Goal: Task Accomplishment & Management: Use online tool/utility

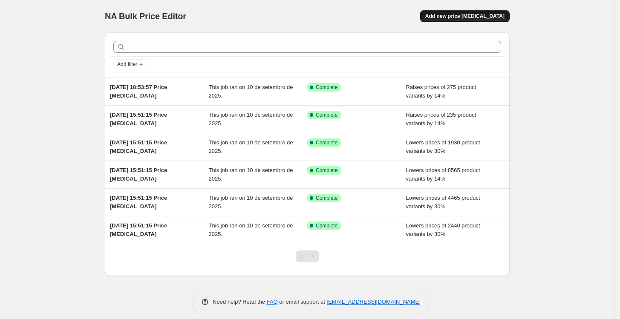
click at [481, 17] on span "Add new price [MEDICAL_DATA]" at bounding box center [465, 16] width 79 height 7
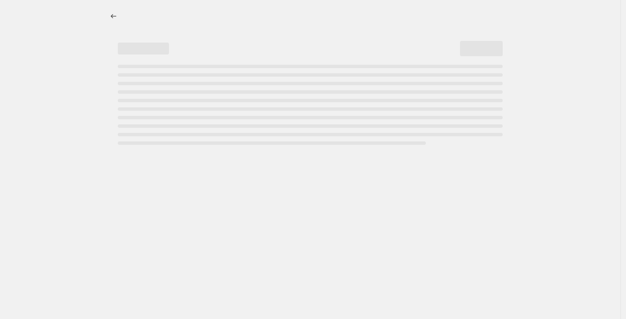
select select "percentage"
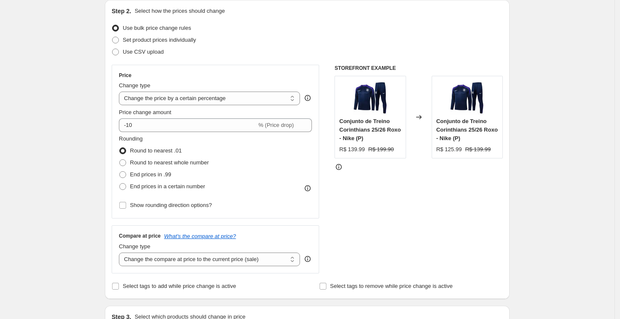
scroll to position [95, 0]
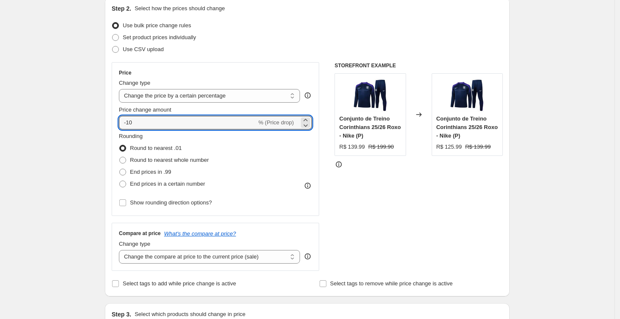
drag, startPoint x: 237, startPoint y: 122, endPoint x: 110, endPoint y: 123, distance: 126.6
click at [110, 123] on div "Step 2. Select how the prices should change Use bulk price change rules Set pro…" at bounding box center [307, 146] width 405 height 299
type input "14"
click at [149, 169] on span "End prices in .99" at bounding box center [150, 172] width 41 height 6
click at [120, 169] on input "End prices in .99" at bounding box center [119, 169] width 0 height 0
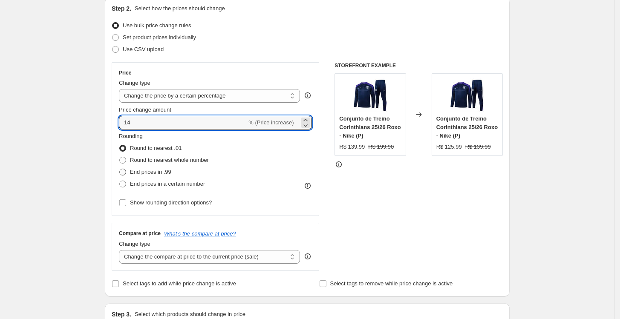
radio input "true"
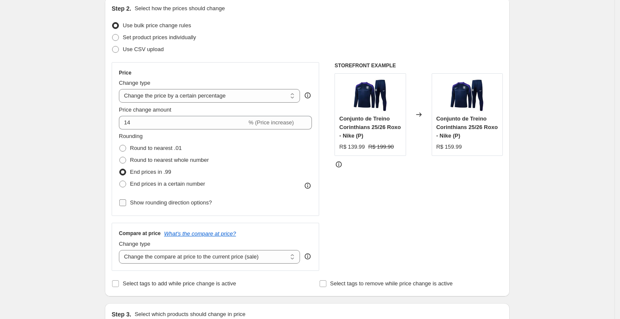
click at [185, 205] on span "Show rounding direction options?" at bounding box center [171, 203] width 82 height 6
click at [126, 205] on input "Show rounding direction options?" at bounding box center [122, 203] width 7 height 7
checkbox input "true"
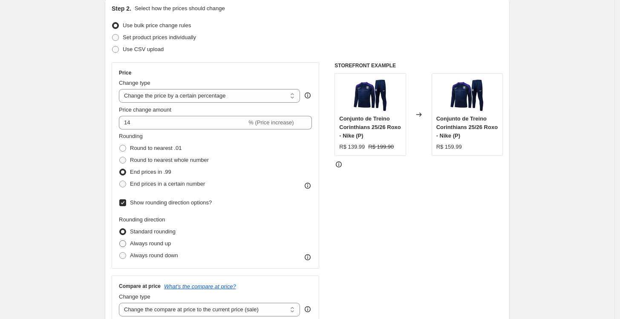
click at [161, 245] on span "Always round up" at bounding box center [150, 244] width 41 height 6
click at [120, 241] on input "Always round up" at bounding box center [119, 241] width 0 height 0
radio input "true"
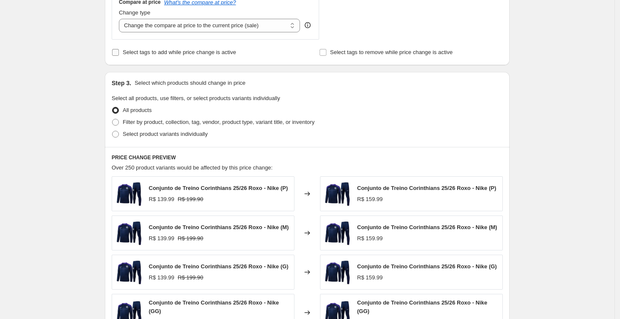
scroll to position [426, 0]
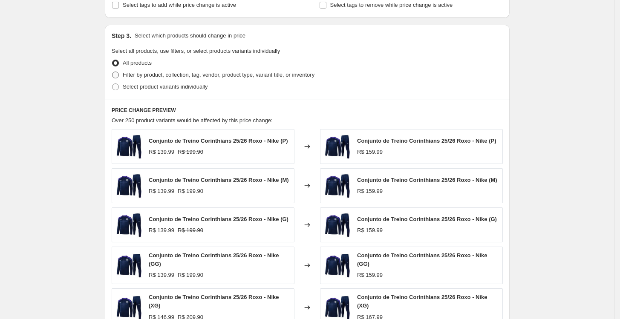
click at [183, 77] on span "Filter by product, collection, tag, vendor, product type, variant title, or inv…" at bounding box center [219, 75] width 192 height 6
click at [113, 72] on input "Filter by product, collection, tag, vendor, product type, variant title, or inv…" at bounding box center [112, 72] width 0 height 0
radio input "true"
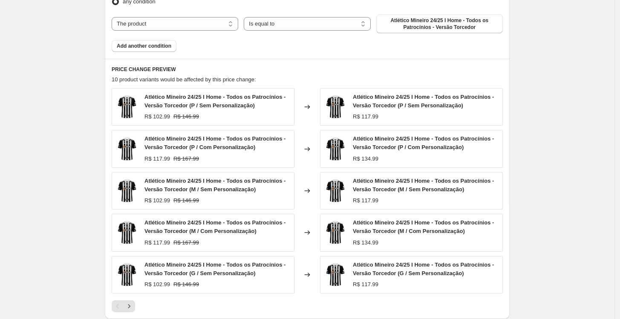
scroll to position [521, 0]
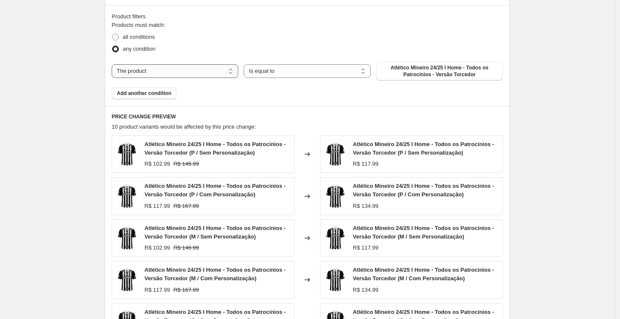
click at [206, 73] on select "The product The product's collection The product's tag The product's vendor The…" at bounding box center [175, 71] width 127 height 14
select select "collection"
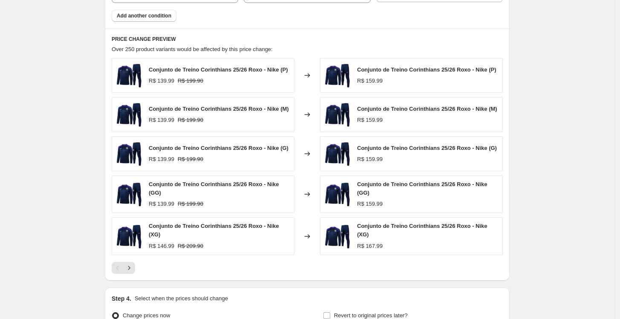
scroll to position [616, 0]
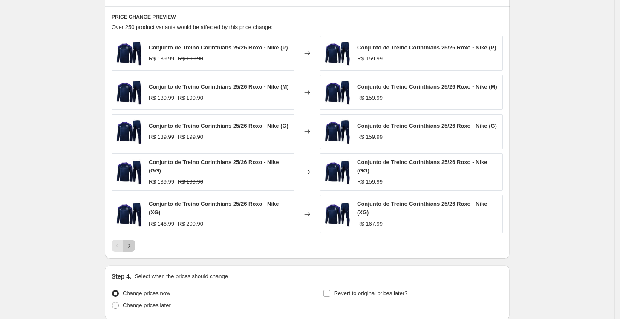
click at [133, 246] on icon "Next" at bounding box center [129, 246] width 9 height 9
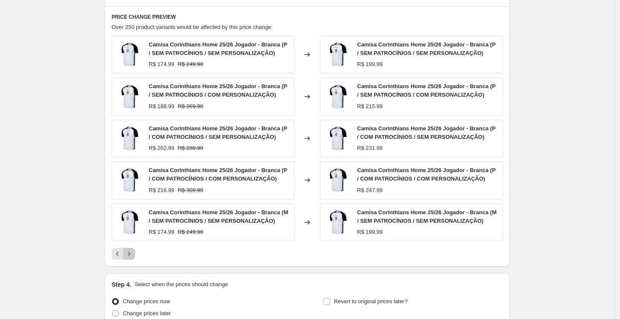
click at [133, 253] on icon "Next" at bounding box center [129, 254] width 9 height 9
click at [129, 251] on icon "Next" at bounding box center [129, 254] width 9 height 9
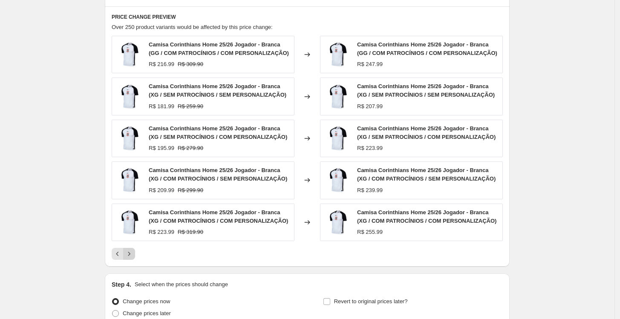
click at [129, 251] on icon "Next" at bounding box center [129, 254] width 9 height 9
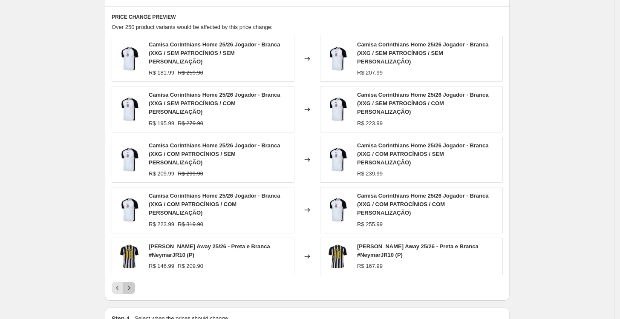
click at [130, 284] on icon "Next" at bounding box center [129, 288] width 9 height 9
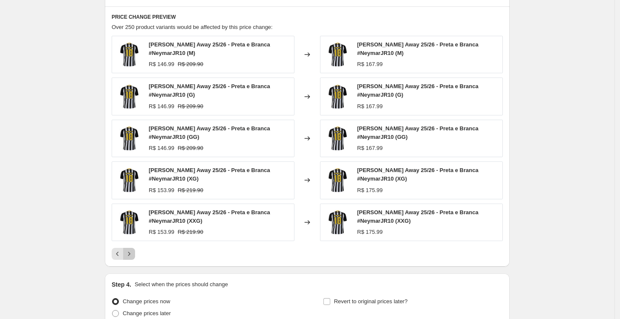
click at [130, 252] on icon "Next" at bounding box center [129, 254] width 9 height 9
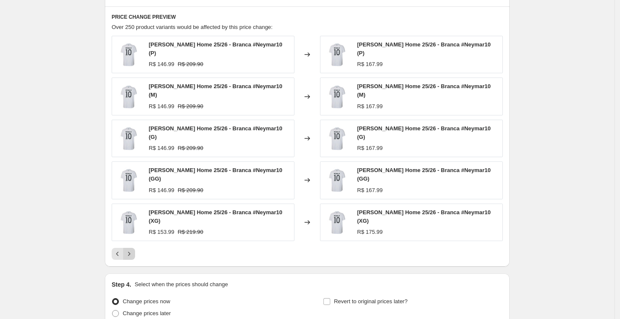
click at [130, 252] on div "PRICE CHANGE PREVIEW Over 250 product variants would be affected by this price …" at bounding box center [307, 136] width 405 height 261
click at [130, 247] on div "PRICE CHANGE PREVIEW Over 250 product variants would be affected by this price …" at bounding box center [307, 136] width 405 height 261
click at [130, 248] on button "Next" at bounding box center [129, 254] width 12 height 12
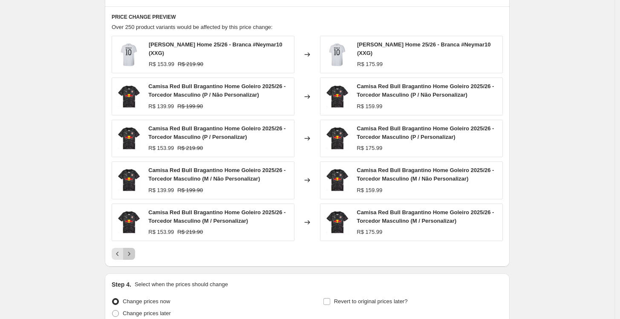
click at [130, 253] on icon "Next" at bounding box center [129, 254] width 9 height 9
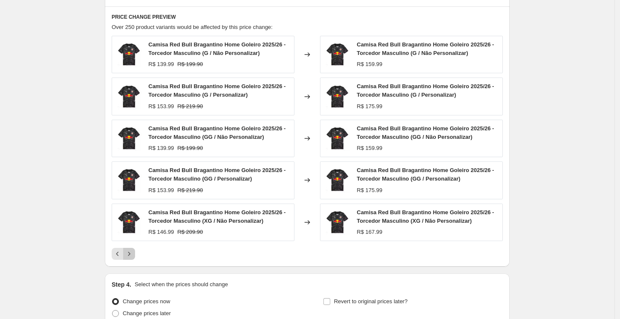
click at [130, 253] on icon "Next" at bounding box center [129, 254] width 9 height 9
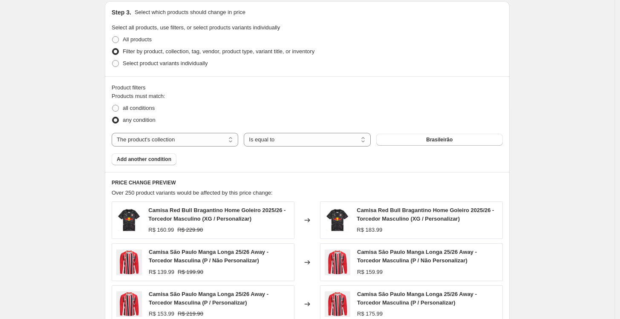
scroll to position [426, 0]
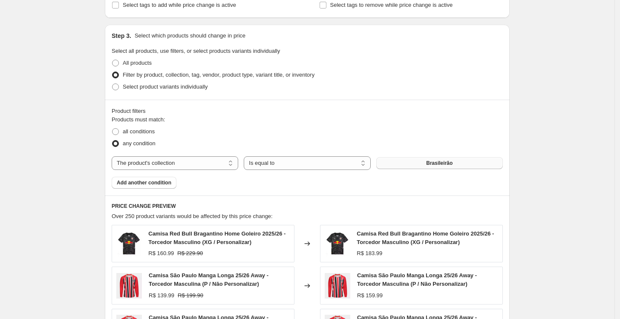
click at [451, 161] on span "Brasileirão" at bounding box center [439, 163] width 26 height 7
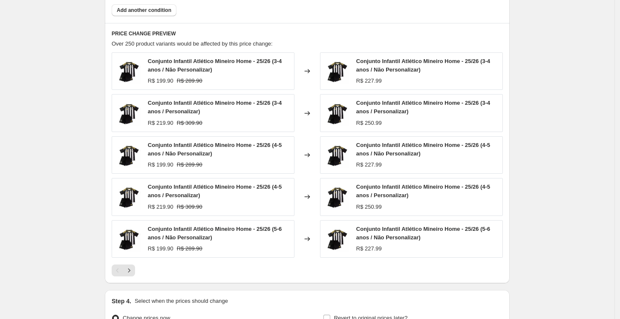
scroll to position [616, 0]
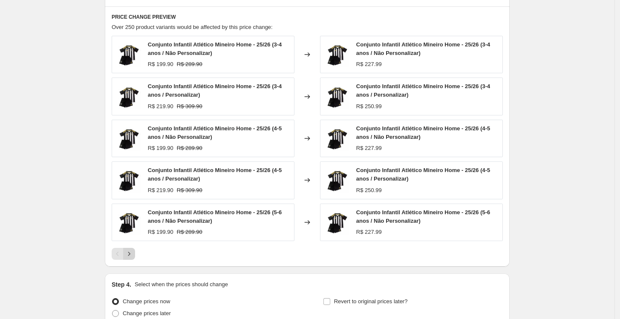
click at [133, 251] on icon "Next" at bounding box center [129, 254] width 9 height 9
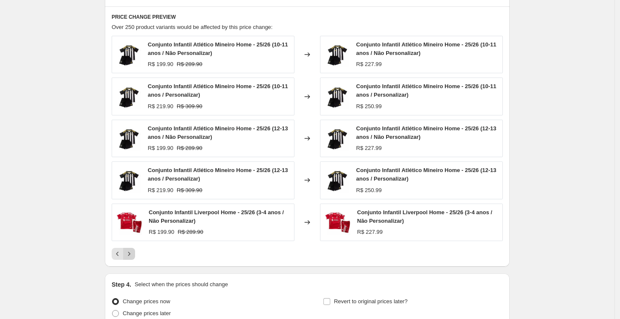
click at [133, 253] on icon "Next" at bounding box center [129, 254] width 9 height 9
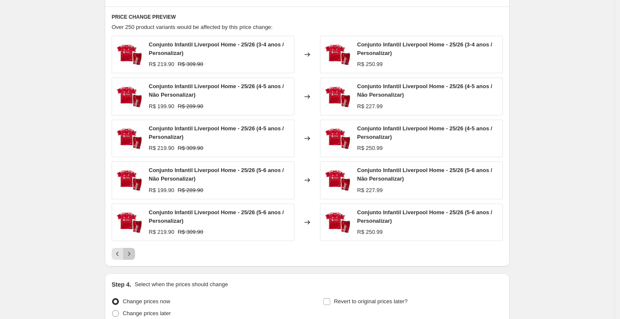
click at [133, 253] on icon "Next" at bounding box center [129, 254] width 9 height 9
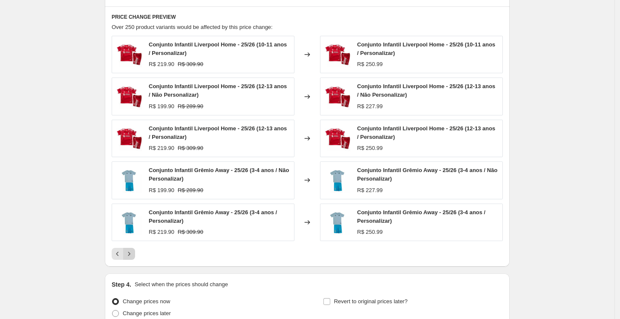
click at [133, 253] on icon "Next" at bounding box center [129, 254] width 9 height 9
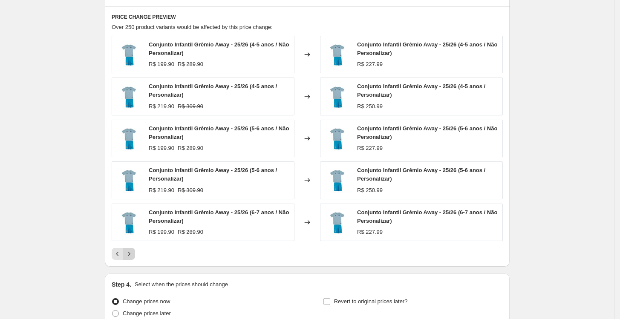
click at [133, 253] on icon "Next" at bounding box center [129, 254] width 9 height 9
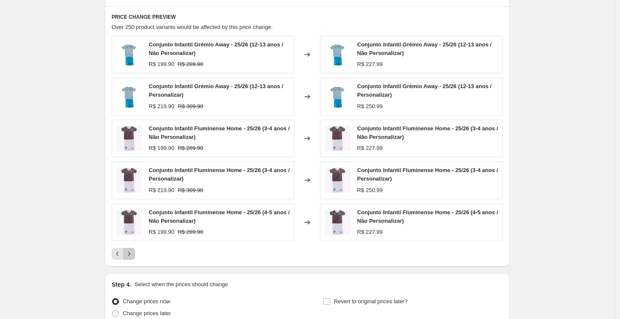
click at [133, 253] on icon "Next" at bounding box center [129, 254] width 9 height 9
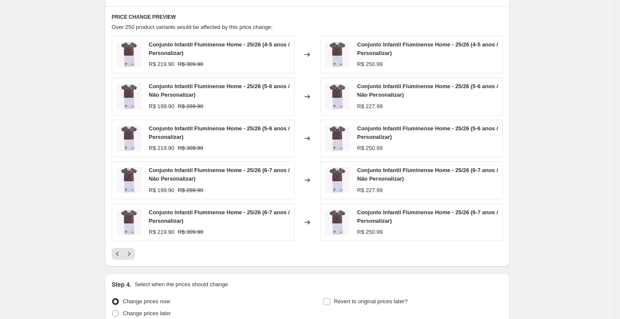
click at [138, 254] on div at bounding box center [307, 254] width 391 height 12
click at [132, 254] on icon "Next" at bounding box center [129, 254] width 9 height 9
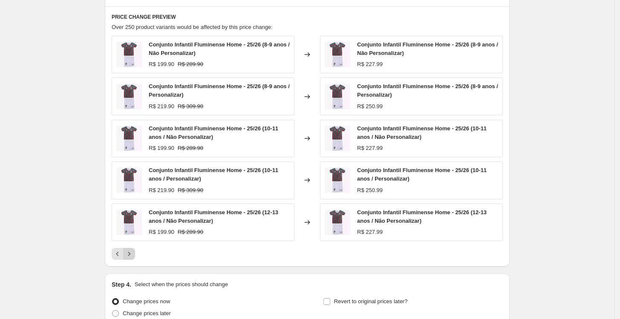
click at [132, 254] on icon "Next" at bounding box center [129, 254] width 9 height 9
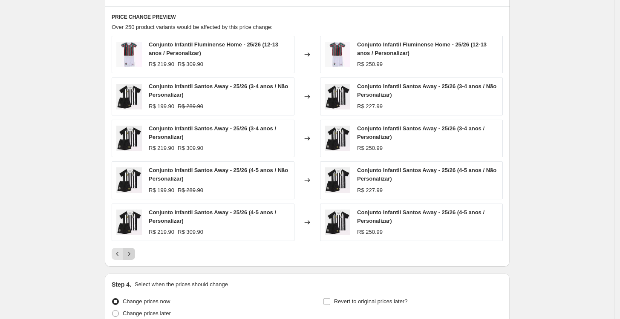
click at [132, 254] on icon "Next" at bounding box center [129, 254] width 9 height 9
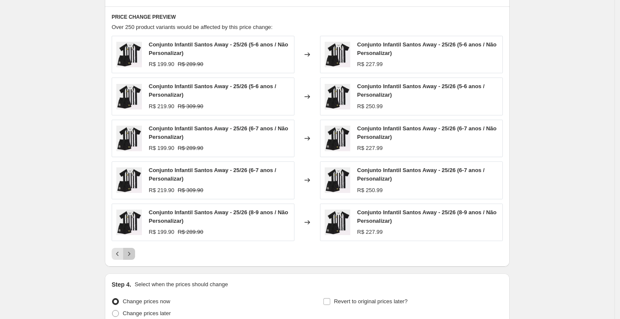
click at [132, 254] on icon "Next" at bounding box center [129, 254] width 9 height 9
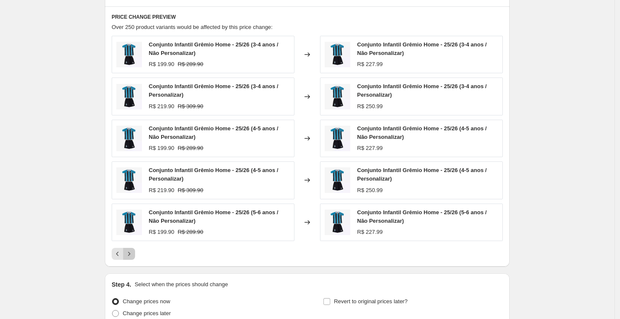
click at [132, 254] on icon "Next" at bounding box center [129, 254] width 9 height 9
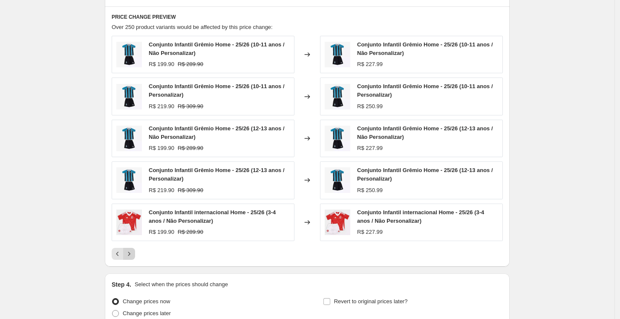
click at [132, 254] on icon "Next" at bounding box center [129, 254] width 9 height 9
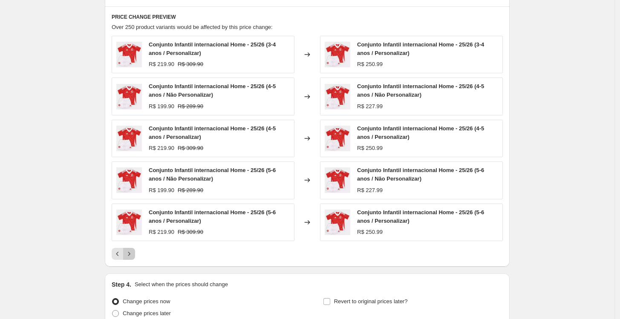
click at [132, 254] on icon "Next" at bounding box center [129, 254] width 9 height 9
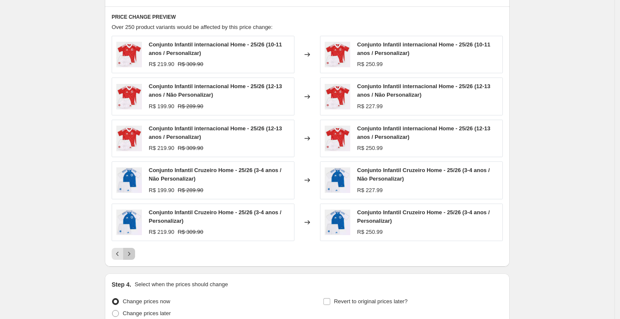
click at [132, 254] on icon "Next" at bounding box center [129, 254] width 9 height 9
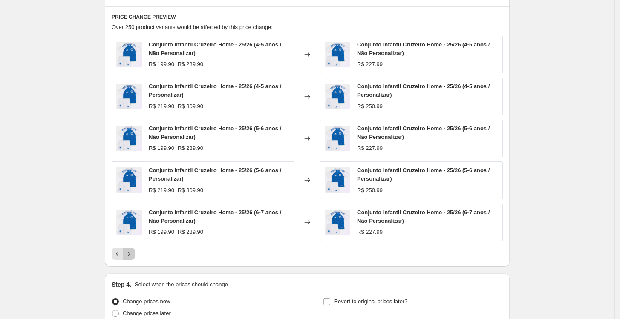
click at [132, 254] on icon "Next" at bounding box center [129, 254] width 9 height 9
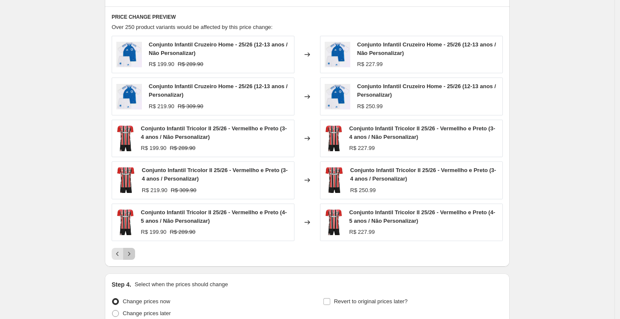
click at [132, 254] on icon "Next" at bounding box center [129, 254] width 9 height 9
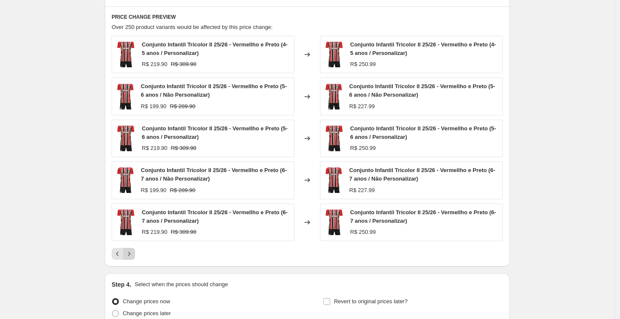
click at [132, 254] on icon "Next" at bounding box center [129, 254] width 9 height 9
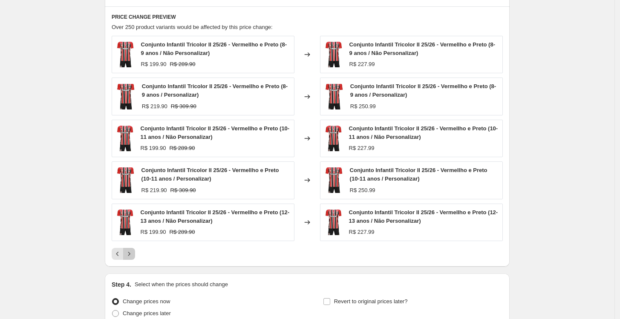
click at [132, 254] on icon "Next" at bounding box center [129, 254] width 9 height 9
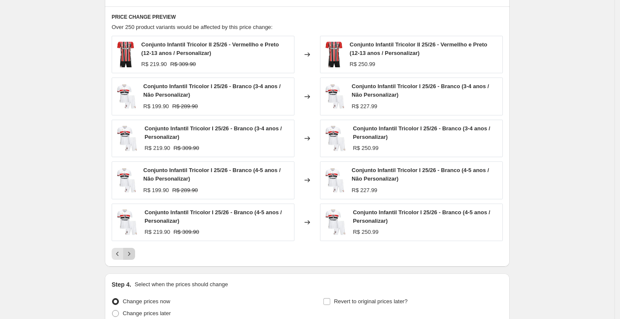
click at [132, 254] on icon "Next" at bounding box center [129, 254] width 9 height 9
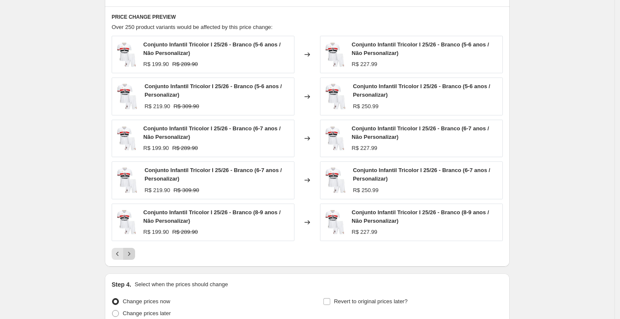
click at [132, 254] on icon "Next" at bounding box center [129, 254] width 9 height 9
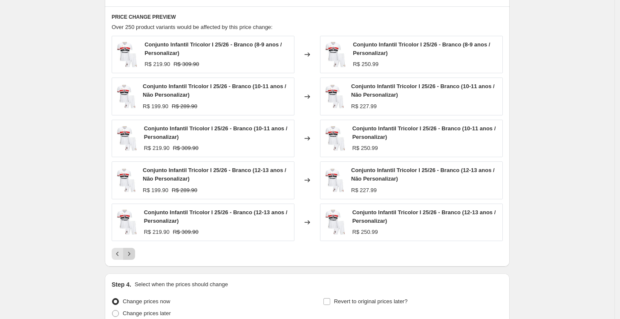
click at [132, 254] on icon "Next" at bounding box center [129, 254] width 9 height 9
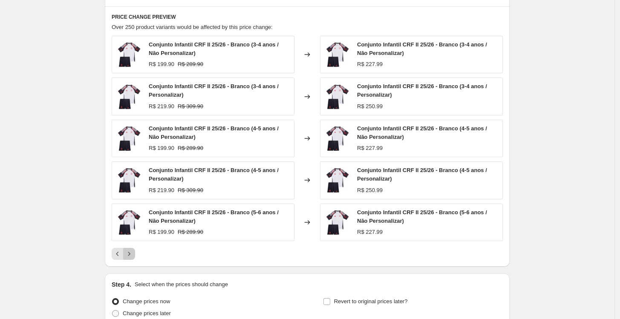
click at [132, 254] on icon "Next" at bounding box center [129, 254] width 9 height 9
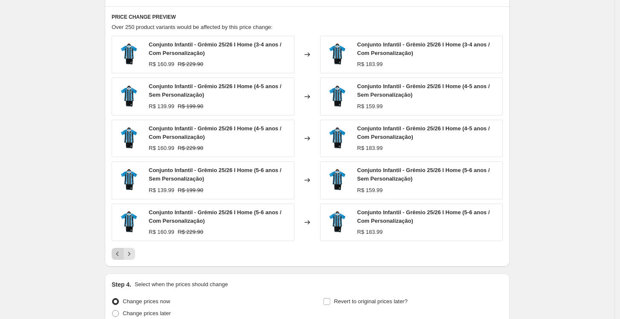
click at [121, 250] on icon "Previous" at bounding box center [117, 254] width 9 height 9
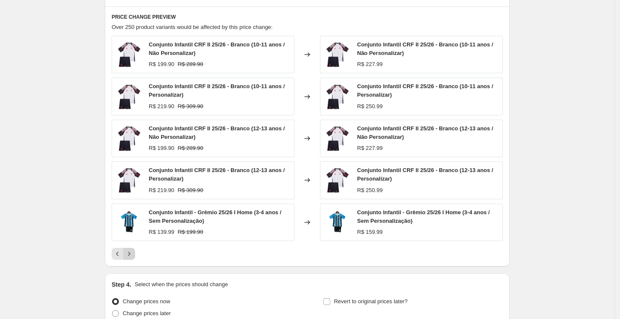
click at [133, 251] on icon "Next" at bounding box center [129, 254] width 9 height 9
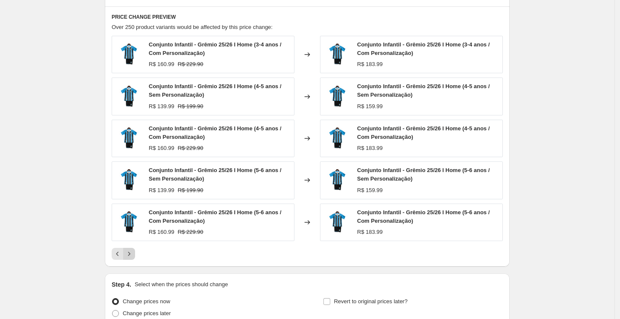
click at [133, 251] on icon "Next" at bounding box center [129, 254] width 9 height 9
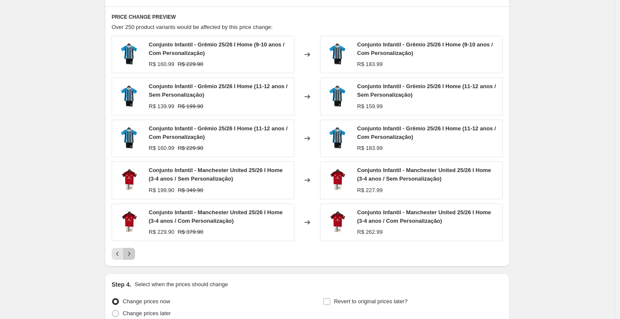
click at [133, 251] on icon "Next" at bounding box center [129, 254] width 9 height 9
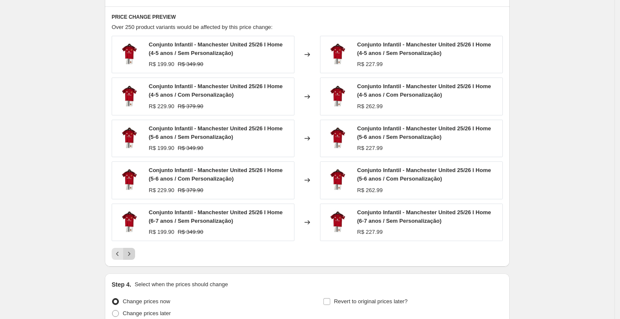
click at [133, 251] on icon "Next" at bounding box center [129, 254] width 9 height 9
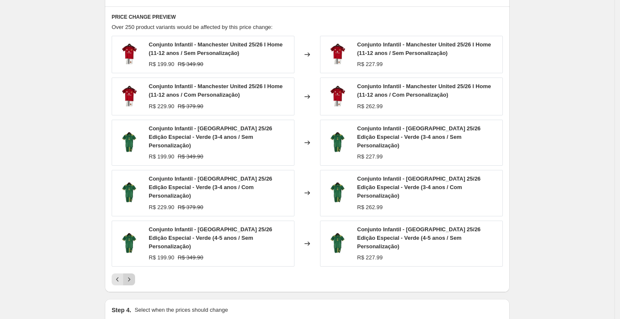
click at [133, 275] on icon "Next" at bounding box center [129, 279] width 9 height 9
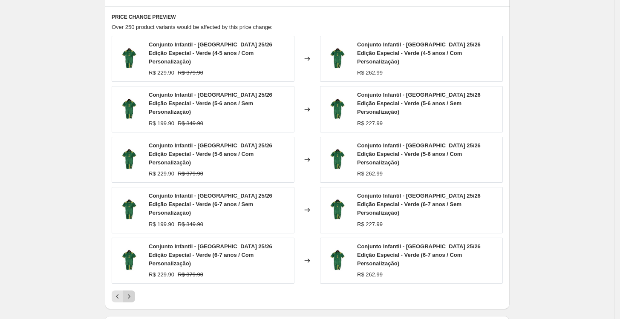
click at [133, 293] on icon "Next" at bounding box center [129, 297] width 9 height 9
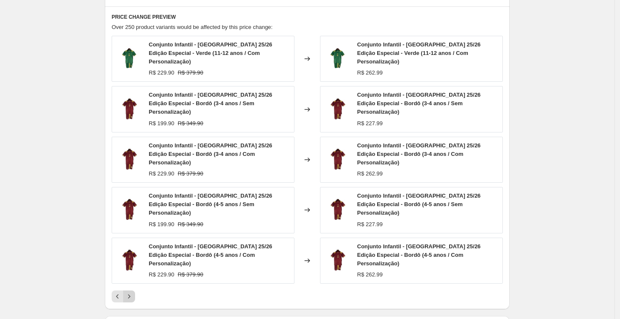
click at [133, 293] on icon "Next" at bounding box center [129, 297] width 9 height 9
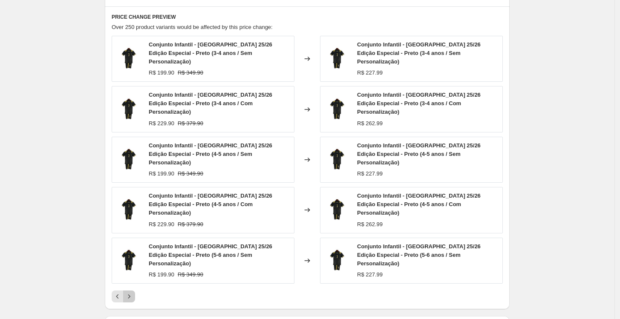
click at [133, 293] on icon "Next" at bounding box center [129, 297] width 9 height 9
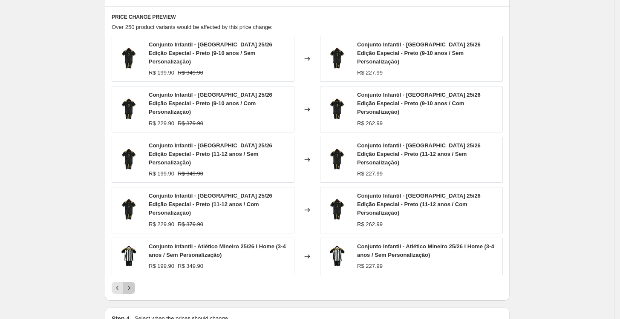
click at [133, 284] on icon "Next" at bounding box center [129, 288] width 9 height 9
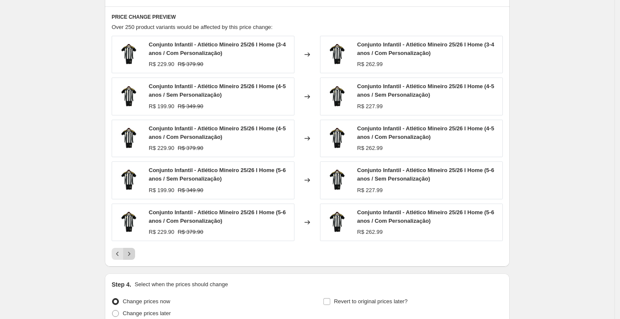
click at [133, 251] on icon "Next" at bounding box center [129, 254] width 9 height 9
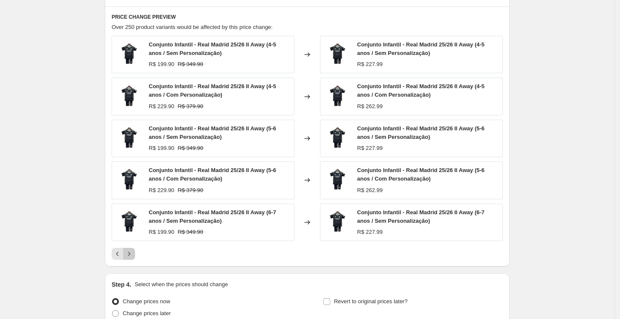
click at [133, 251] on icon "Next" at bounding box center [129, 254] width 9 height 9
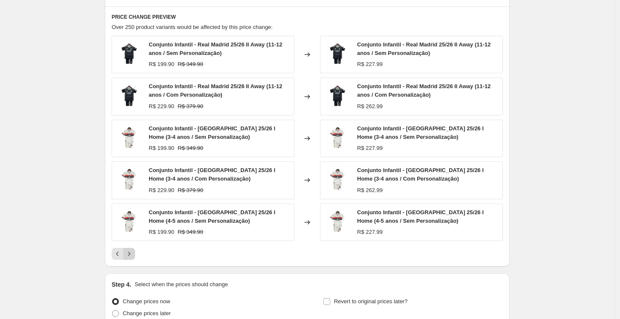
click at [133, 251] on icon "Next" at bounding box center [129, 254] width 9 height 9
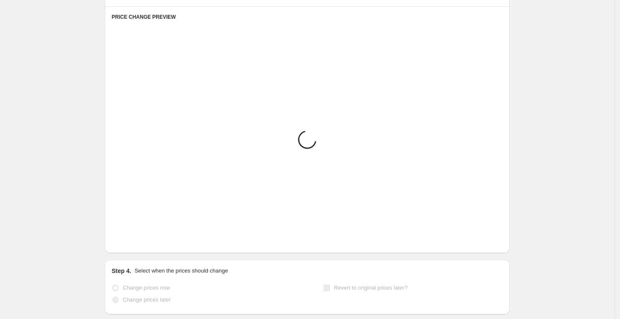
click at [135, 251] on div "PRICE CHANGE PREVIEW Placeholder Loading product variants... Loading... Placeho…" at bounding box center [307, 129] width 405 height 247
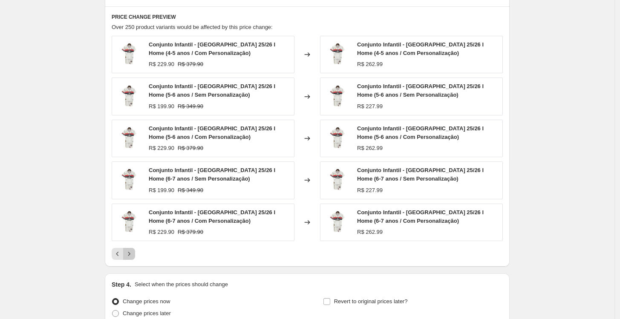
click at [133, 251] on icon "Next" at bounding box center [129, 254] width 9 height 9
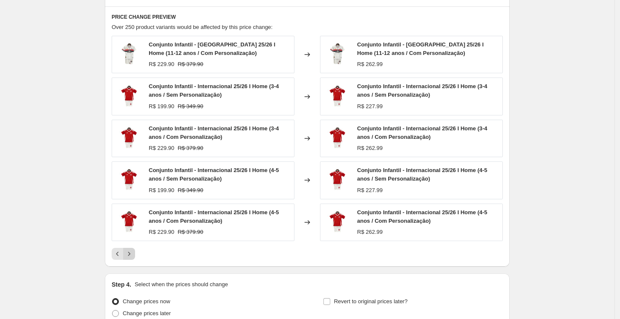
click at [133, 251] on icon "Next" at bounding box center [129, 254] width 9 height 9
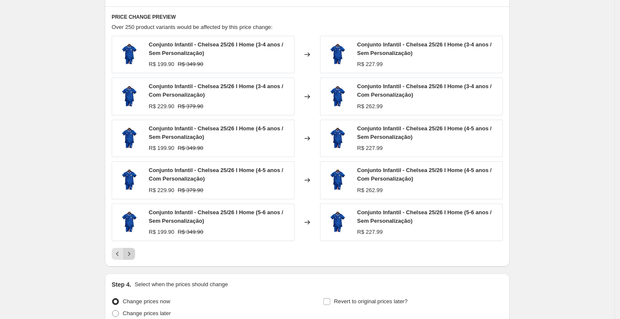
click at [133, 251] on icon "Next" at bounding box center [129, 254] width 9 height 9
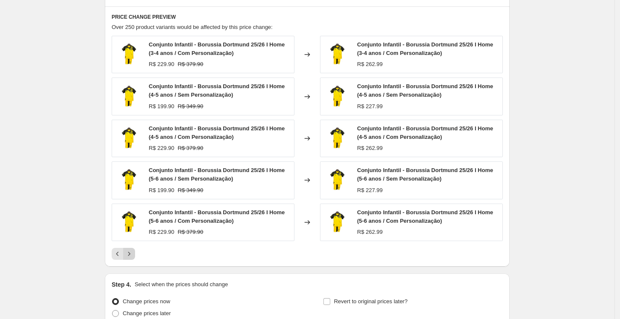
click at [133, 251] on icon "Next" at bounding box center [129, 254] width 9 height 9
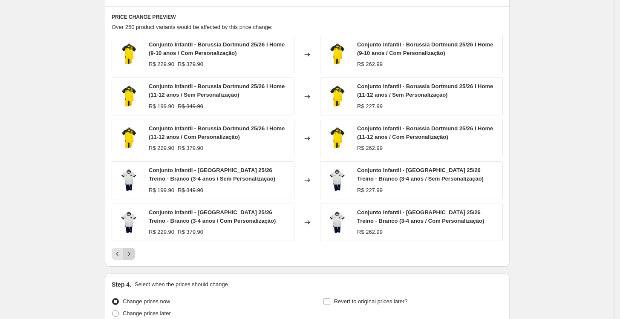
click at [133, 251] on icon "Next" at bounding box center [129, 254] width 9 height 9
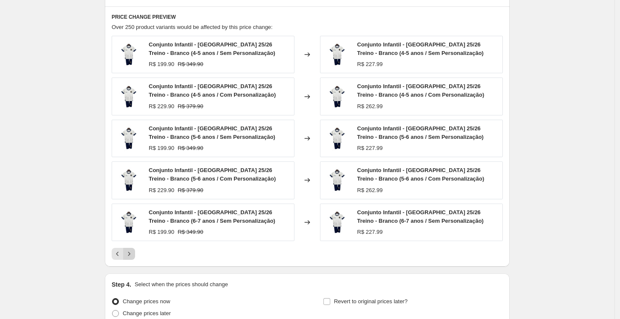
click at [133, 251] on icon "Next" at bounding box center [129, 254] width 9 height 9
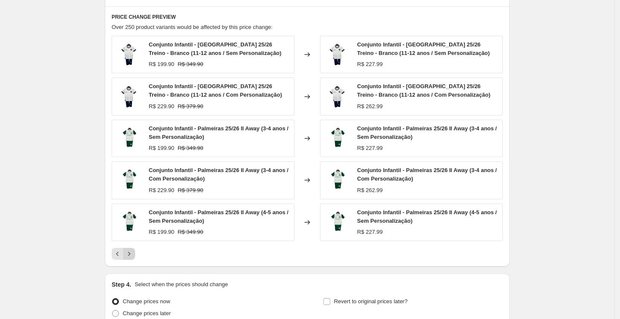
click at [133, 251] on icon "Next" at bounding box center [129, 254] width 9 height 9
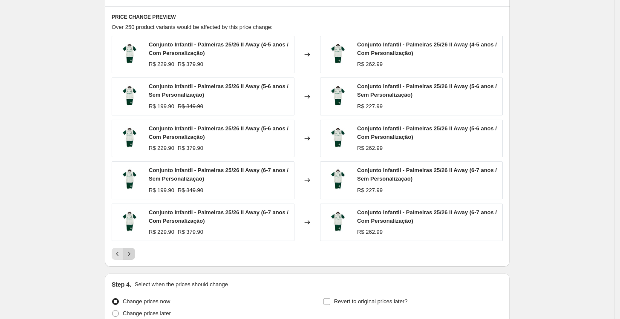
click at [133, 251] on icon "Next" at bounding box center [129, 254] width 9 height 9
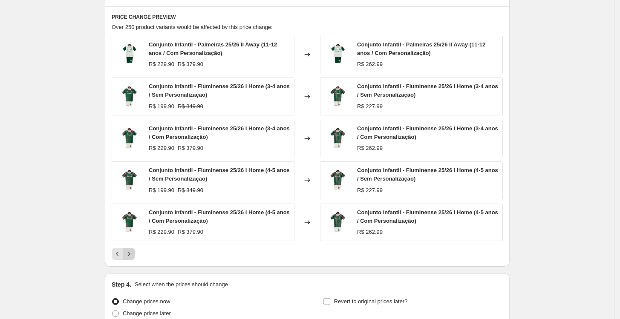
click at [133, 251] on icon "Next" at bounding box center [129, 254] width 9 height 9
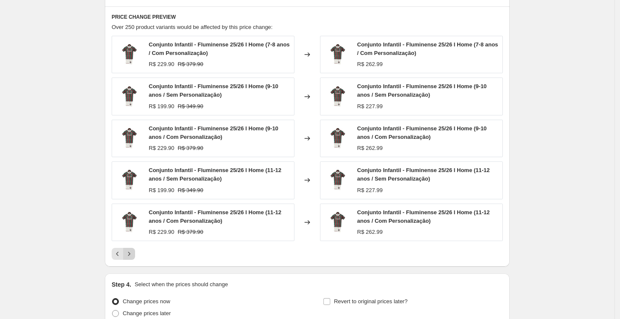
click at [133, 251] on icon "Next" at bounding box center [129, 254] width 9 height 9
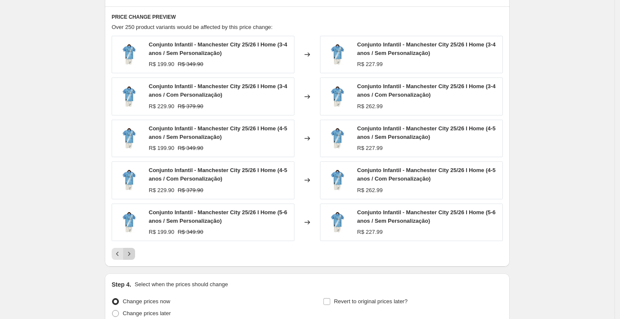
click at [133, 251] on icon "Next" at bounding box center [129, 254] width 9 height 9
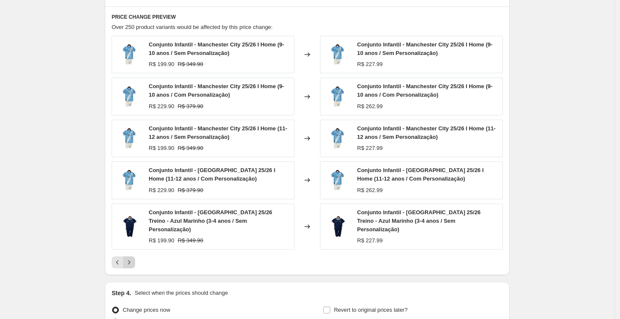
click at [133, 258] on icon "Next" at bounding box center [129, 262] width 9 height 9
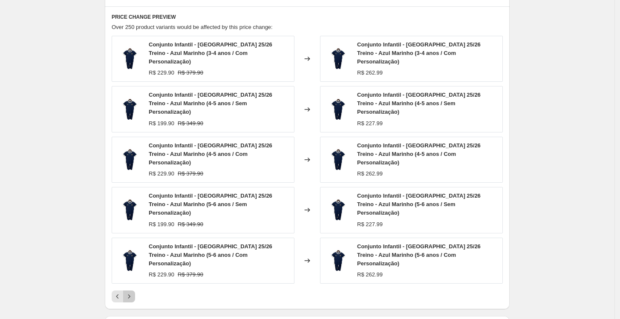
click at [133, 293] on icon "Next" at bounding box center [129, 297] width 9 height 9
click at [135, 251] on div "PRICE CHANGE PREVIEW Over 250 product variants would be affected by this price …" at bounding box center [307, 157] width 405 height 303
click at [133, 293] on icon "Next" at bounding box center [129, 297] width 9 height 9
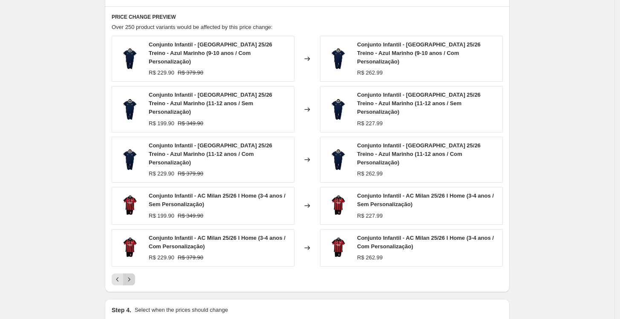
click at [133, 275] on icon "Next" at bounding box center [129, 279] width 9 height 9
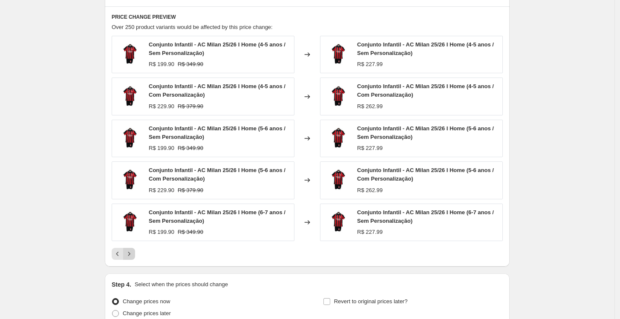
click at [133, 251] on icon "Next" at bounding box center [129, 254] width 9 height 9
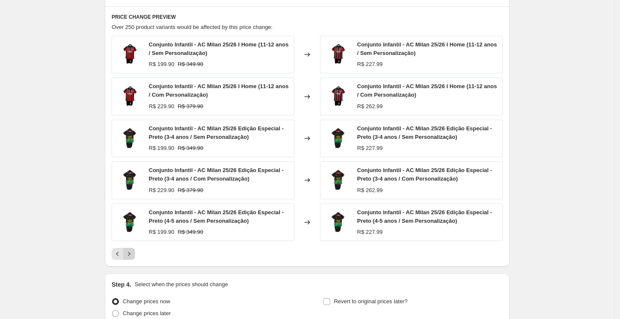
click at [133, 251] on icon "Next" at bounding box center [129, 254] width 9 height 9
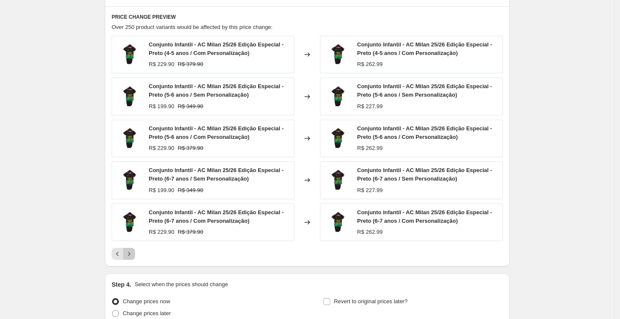
click at [133, 251] on icon "Next" at bounding box center [129, 254] width 9 height 9
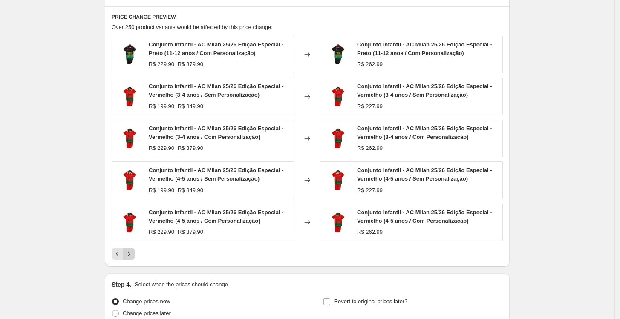
click at [133, 251] on icon "Next" at bounding box center [129, 254] width 9 height 9
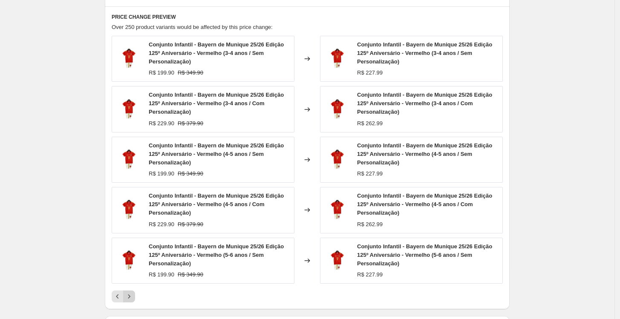
click at [133, 293] on icon "Next" at bounding box center [129, 297] width 9 height 9
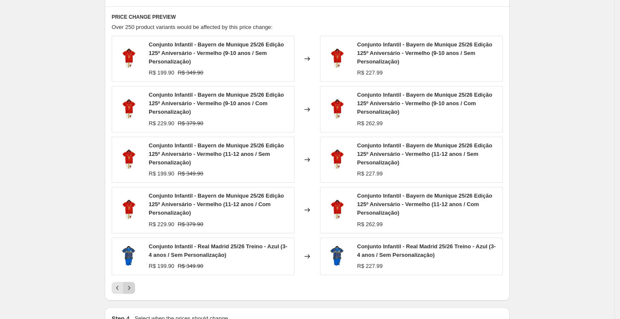
click at [135, 251] on img at bounding box center [129, 257] width 26 height 26
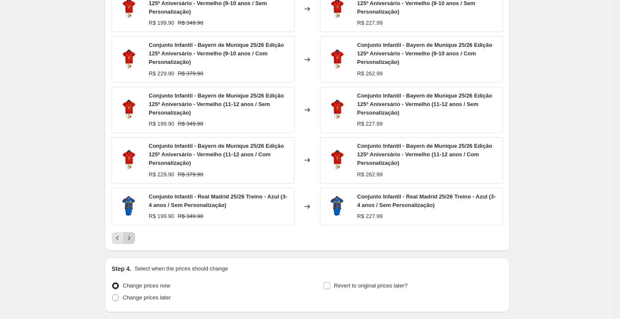
scroll to position [710, 0]
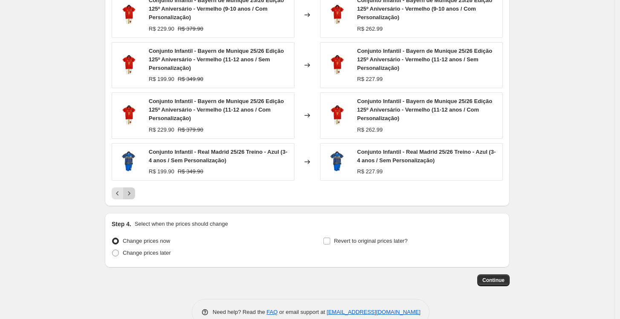
click at [130, 191] on icon "Next" at bounding box center [129, 193] width 9 height 9
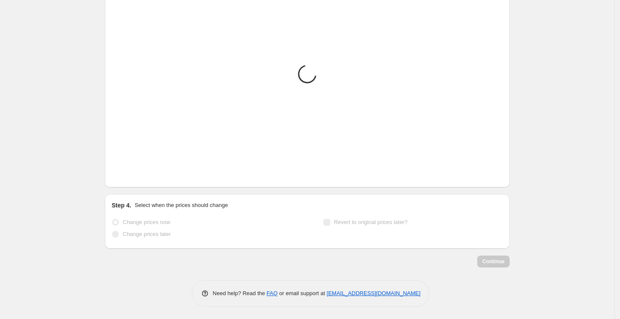
scroll to position [695, 0]
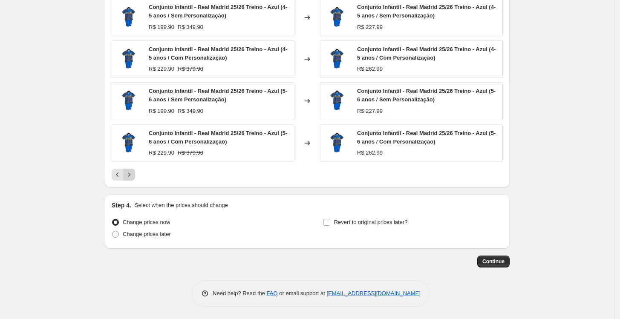
click at [135, 180] on button "Next" at bounding box center [129, 175] width 12 height 12
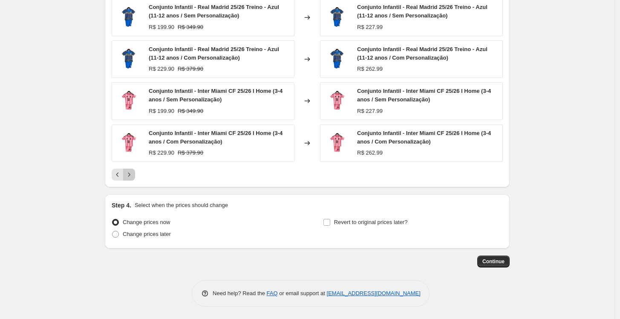
click at [135, 180] on button "Next" at bounding box center [129, 175] width 12 height 12
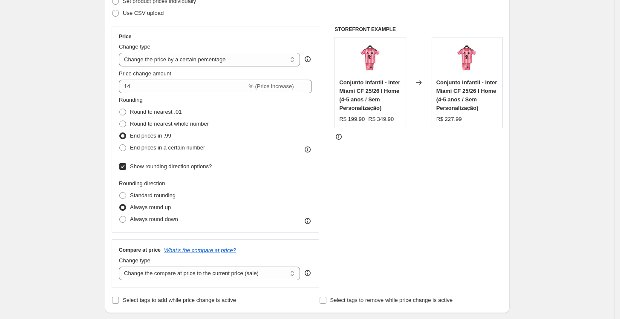
scroll to position [126, 0]
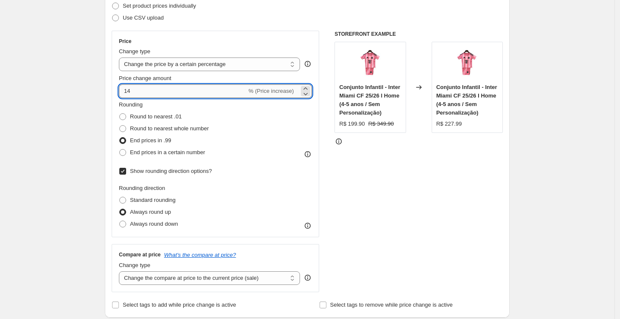
click at [127, 91] on input "14" at bounding box center [183, 91] width 128 height 14
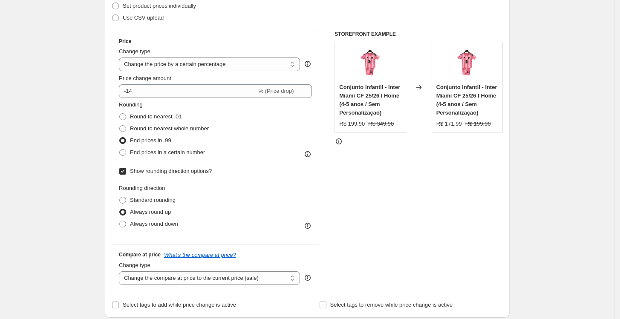
click at [355, 186] on div "STOREFRONT EXAMPLE Conjunto Infantil - Inter Miami CF 25/26 I Home (4-5 anos / …" at bounding box center [419, 162] width 168 height 262
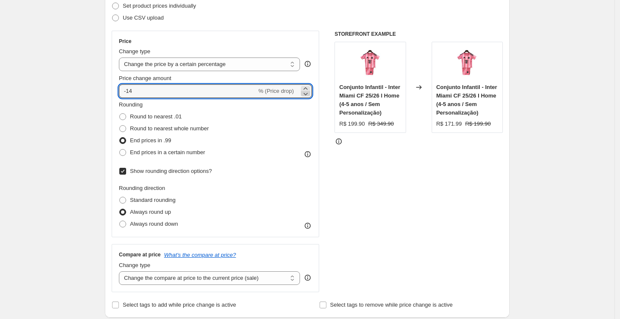
click at [308, 94] on icon at bounding box center [306, 94] width 4 height 3
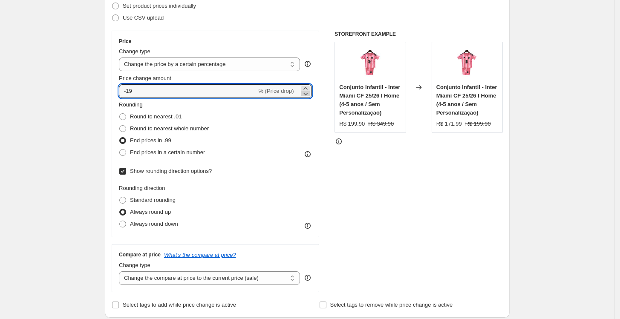
click at [308, 94] on icon at bounding box center [306, 94] width 4 height 3
type input "-20"
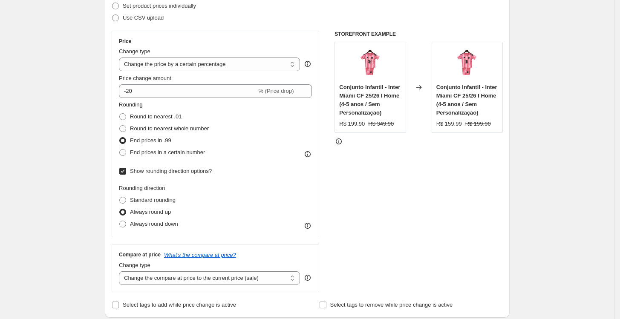
click at [365, 175] on div "STOREFRONT EXAMPLE Conjunto Infantil - Inter Miami CF 25/26 I Home (4-5 anos / …" at bounding box center [419, 162] width 168 height 262
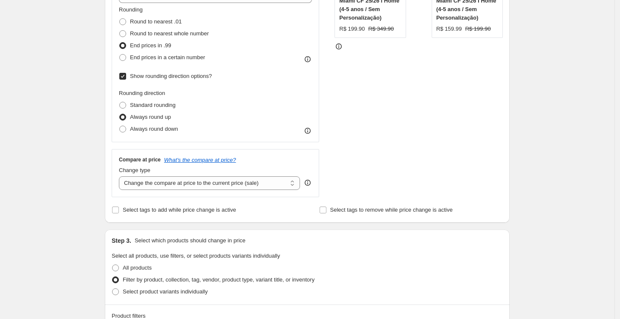
scroll to position [174, 0]
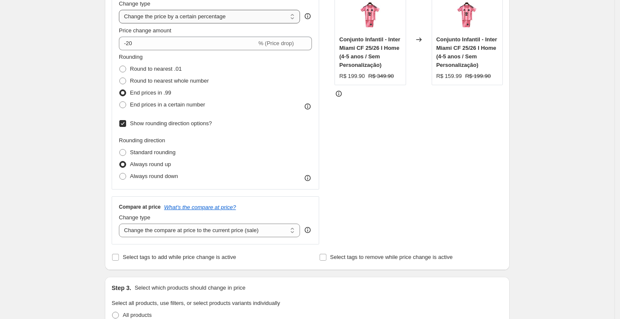
click at [201, 18] on select "Change the price to a certain amount Change the price by a certain amount Chang…" at bounding box center [209, 17] width 181 height 14
select select "by"
click at [121, 10] on select "Change the price to a certain amount Change the price by a certain amount Chang…" at bounding box center [209, 17] width 181 height 14
type input "-10.00"
click at [226, 21] on select "Change the price to a certain amount Change the price by a certain amount Chang…" at bounding box center [209, 17] width 181 height 14
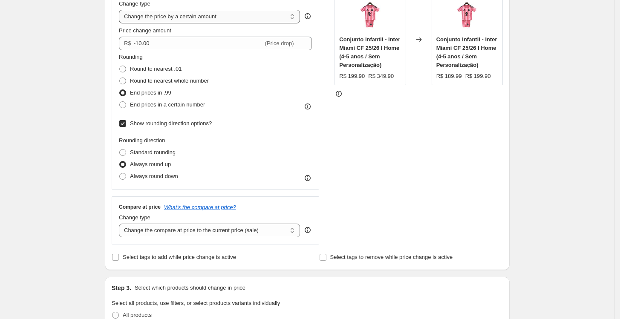
select select "to"
click at [121, 10] on select "Change the price to a certain amount Change the price by a certain amount Chang…" at bounding box center [209, 17] width 181 height 14
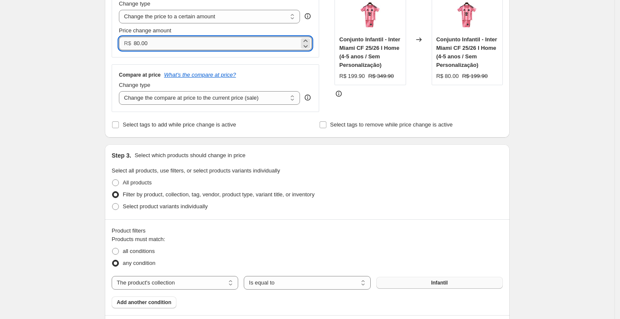
drag, startPoint x: 203, startPoint y: 42, endPoint x: 136, endPoint y: 41, distance: 67.0
click at [136, 41] on input "80.00" at bounding box center [216, 44] width 165 height 14
click at [327, 75] on div "Price Change type Change the price to a certain amount Change the price by a ce…" at bounding box center [307, 47] width 391 height 129
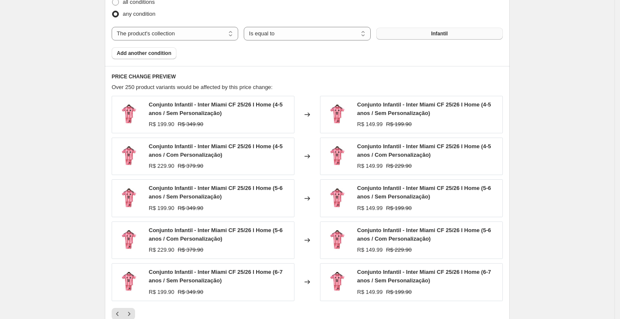
scroll to position [458, 0]
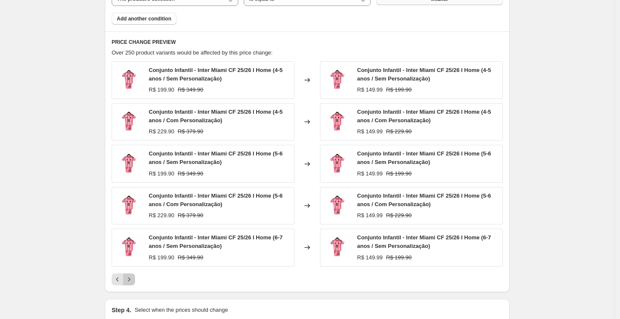
click at [133, 278] on icon "Next" at bounding box center [129, 279] width 9 height 9
click at [133, 277] on icon "Next" at bounding box center [129, 279] width 9 height 9
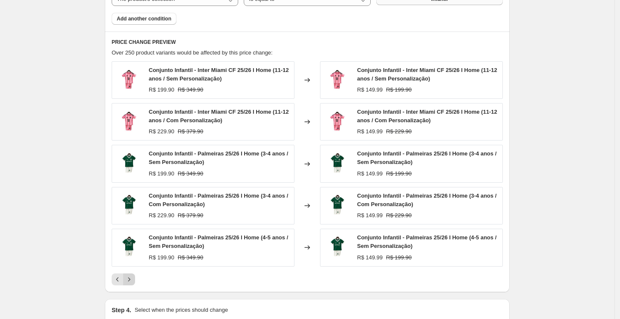
click at [133, 277] on icon "Next" at bounding box center [129, 279] width 9 height 9
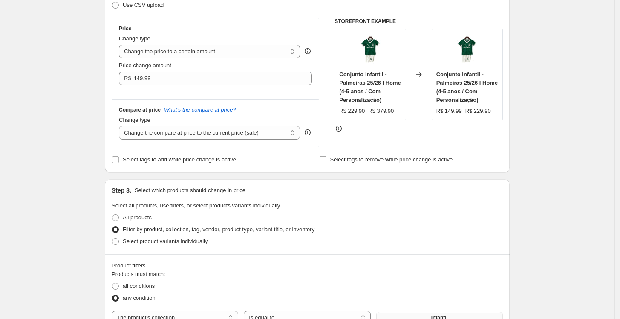
scroll to position [126, 0]
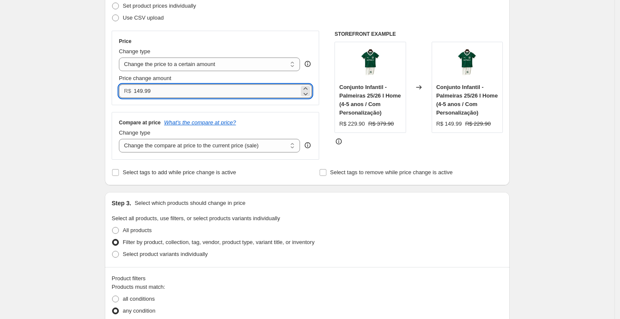
click at [139, 90] on input "149.99" at bounding box center [216, 91] width 165 height 14
type input "159.99"
click at [126, 114] on div "Compare at price What's the compare at price? Change type Change the compare at…" at bounding box center [216, 136] width 208 height 48
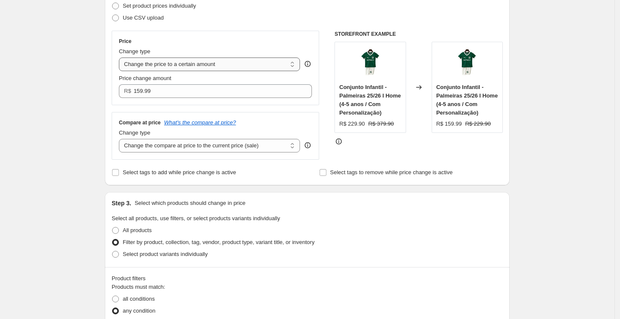
click at [158, 70] on select "Change the price to a certain amount Change the price by a certain amount Chang…" at bounding box center [209, 65] width 181 height 14
select select "bcap"
click at [121, 58] on select "Change the price to a certain amount Change the price by a certain amount Chang…" at bounding box center [209, 65] width 181 height 14
type input "-12.00"
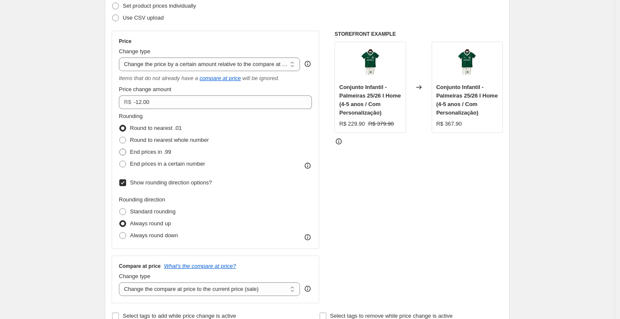
click at [158, 151] on span "End prices in .99" at bounding box center [150, 152] width 41 height 6
click at [120, 149] on input "End prices in .99" at bounding box center [119, 149] width 0 height 0
radio input "true"
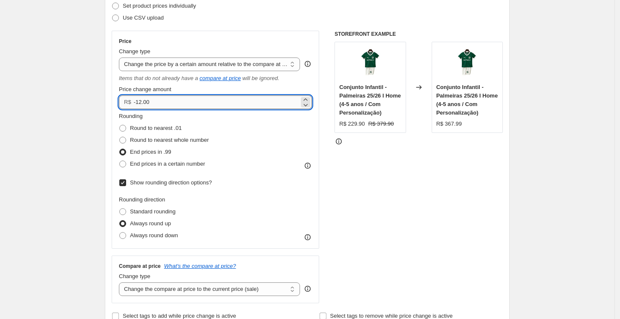
drag, startPoint x: 169, startPoint y: 98, endPoint x: 160, endPoint y: 100, distance: 9.3
click at [160, 100] on input "-12.00" at bounding box center [216, 103] width 165 height 14
click at [308, 104] on icon at bounding box center [305, 105] width 9 height 9
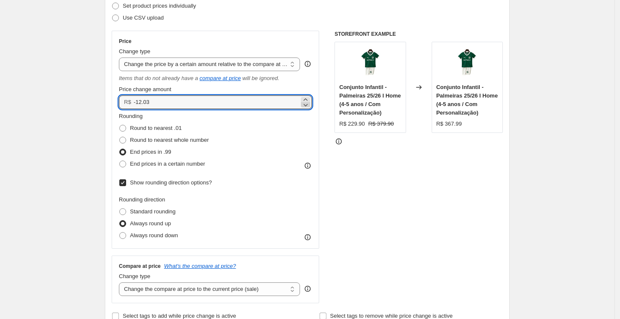
click at [308, 104] on icon at bounding box center [305, 105] width 9 height 9
click at [307, 100] on icon at bounding box center [305, 100] width 9 height 9
type input "-12.04"
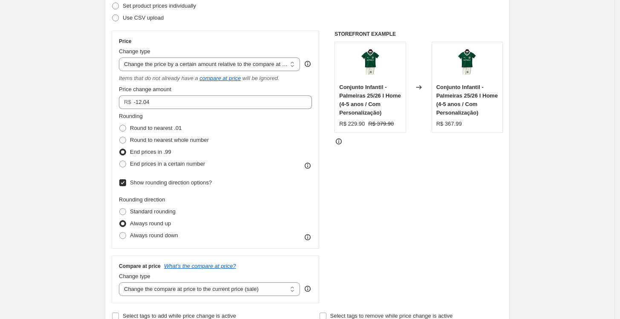
click at [259, 91] on div "Price change amount" at bounding box center [215, 89] width 193 height 9
click at [241, 69] on select "Change the price to a certain amount Change the price by a certain amount Chang…" at bounding box center [209, 65] width 181 height 14
click at [121, 58] on select "Change the price to a certain amount Change the price by a certain amount Chang…" at bounding box center [209, 65] width 181 height 14
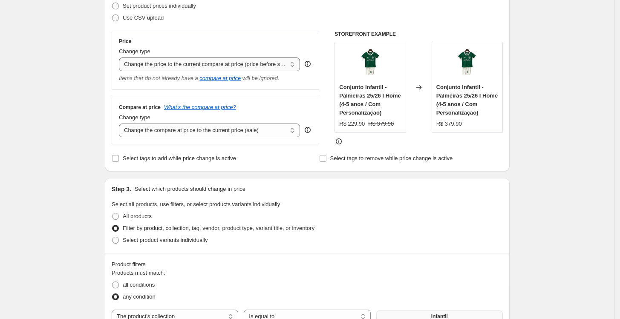
click at [211, 66] on select "Change the price to a certain amount Change the price by a certain amount Chang…" at bounding box center [209, 65] width 181 height 14
select select "to"
click at [121, 58] on select "Change the price to a certain amount Change the price by a certain amount Chang…" at bounding box center [209, 65] width 181 height 14
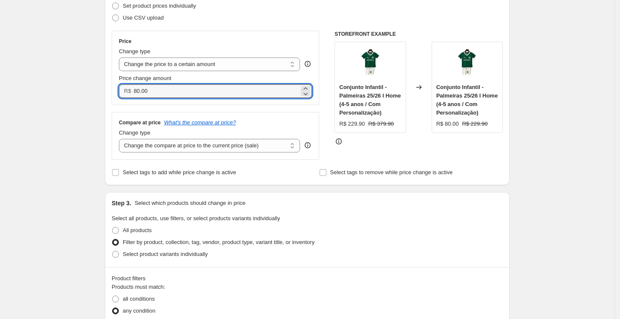
drag, startPoint x: 171, startPoint y: 95, endPoint x: 89, endPoint y: 91, distance: 81.5
click at [89, 91] on div "Create new price [MEDICAL_DATA]. This page is ready Create new price [MEDICAL_D…" at bounding box center [307, 315] width 615 height 883
type input "159.99"
click at [297, 114] on div "Compare at price What's the compare at price? Change type Change the compare at…" at bounding box center [216, 136] width 208 height 48
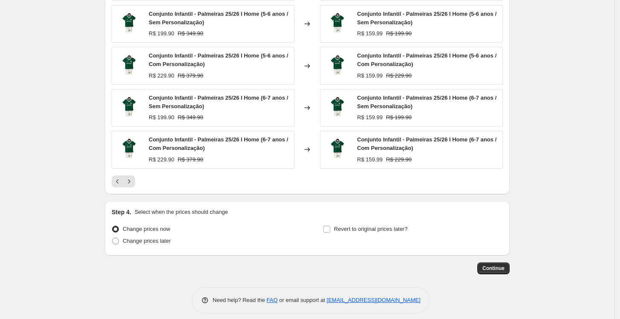
scroll to position [563, 0]
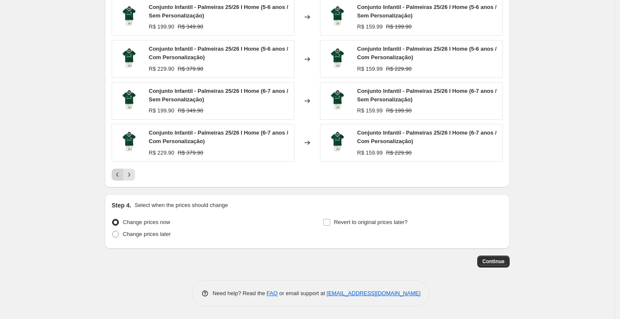
click at [117, 171] on icon "Previous" at bounding box center [117, 175] width 9 height 9
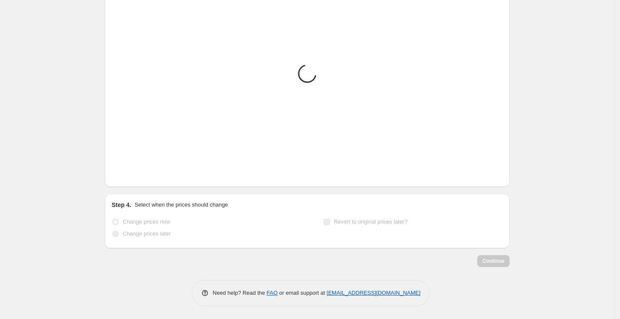
scroll to position [549, 0]
click at [117, 171] on icon "Previous" at bounding box center [117, 175] width 9 height 9
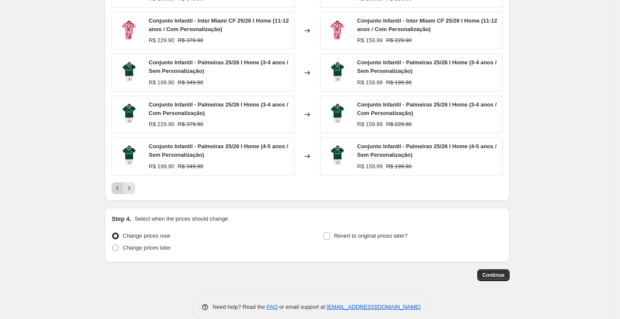
drag, startPoint x: 119, startPoint y: 172, endPoint x: 122, endPoint y: 188, distance: 16.8
click at [121, 175] on div "Conjunto Infantil - Inter Miami CF 25/26 I Home (11-12 anos / Sem Personalizaçã…" at bounding box center [307, 82] width 391 height 224
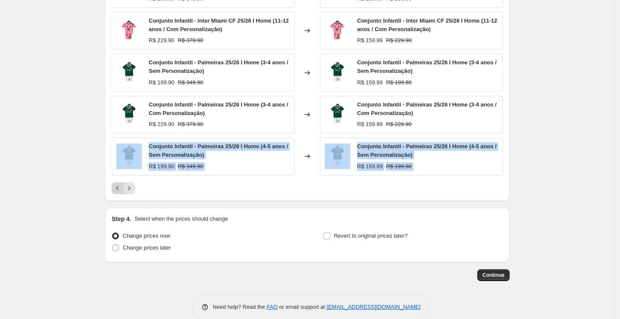
click at [122, 188] on icon "Previous" at bounding box center [117, 188] width 9 height 9
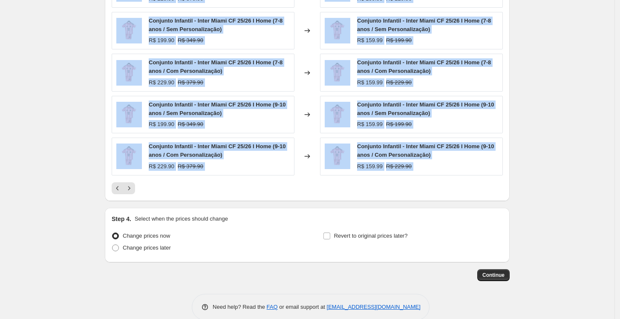
click at [121, 189] on icon "Previous" at bounding box center [117, 188] width 9 height 9
click at [121, 186] on icon "Previous" at bounding box center [117, 188] width 9 height 9
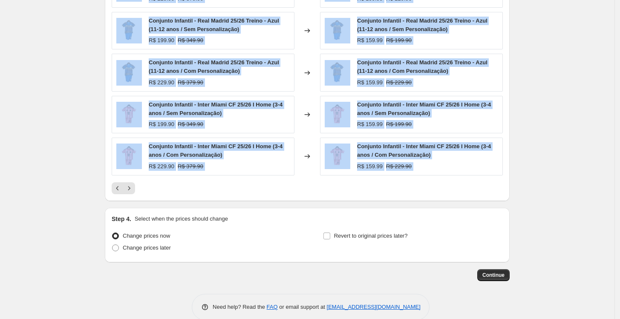
click at [121, 186] on icon "Previous" at bounding box center [117, 188] width 9 height 9
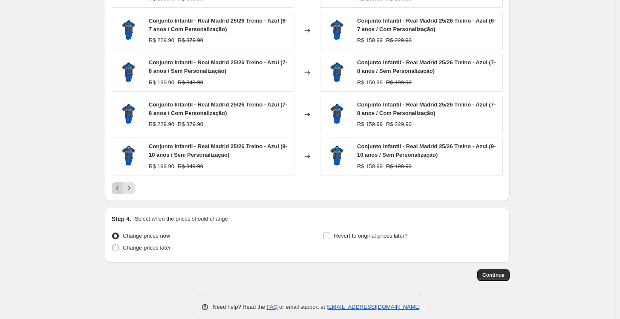
click at [116, 189] on icon "Previous" at bounding box center [117, 188] width 9 height 9
click at [116, 188] on icon "Previous" at bounding box center [117, 188] width 9 height 9
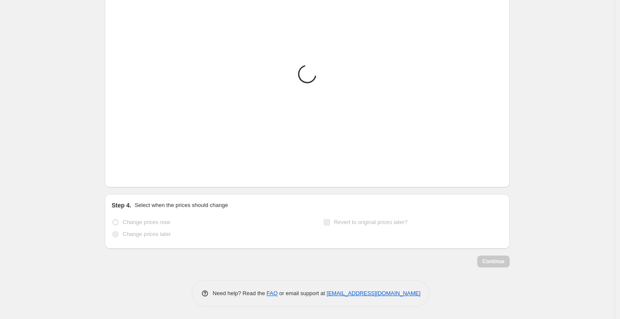
scroll to position [551, 0]
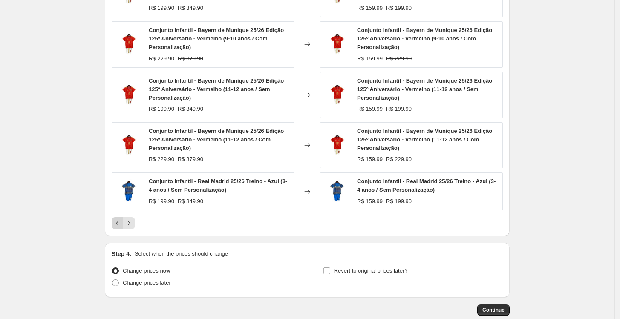
click at [116, 188] on div "Conjunto Infantil - Real Madrid 25/26 Treino - Azul (3-4 anos / Sem Personaliza…" at bounding box center [203, 192] width 183 height 38
click at [117, 226] on icon "Previous" at bounding box center [117, 223] width 9 height 9
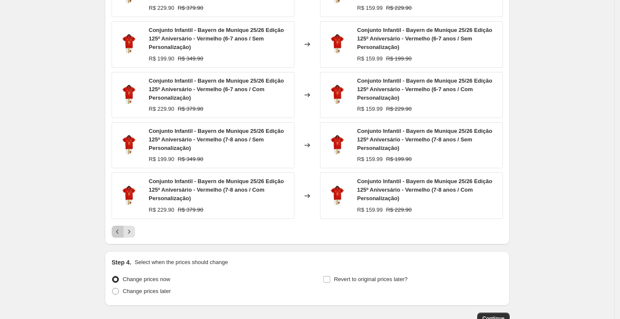
click at [120, 226] on button "Previous" at bounding box center [118, 232] width 12 height 12
click at [122, 228] on icon "Previous" at bounding box center [117, 232] width 9 height 9
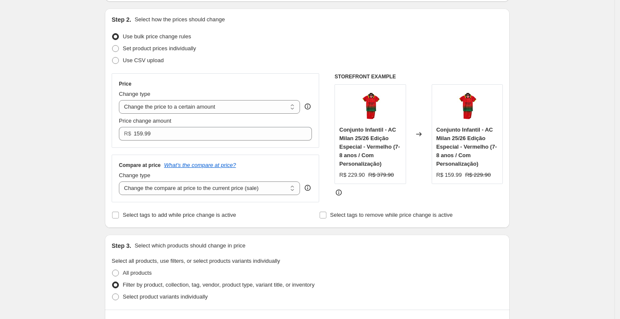
scroll to position [75, 0]
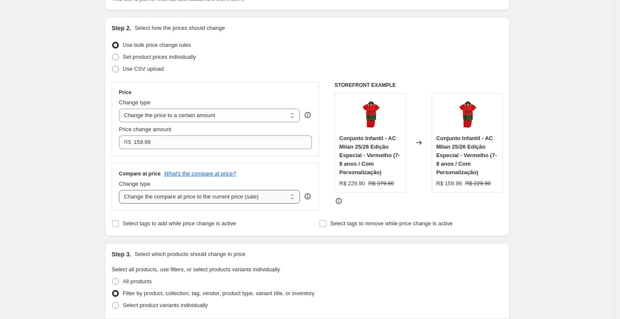
click at [234, 194] on select "Change the compare at price to the current price (sale) Change the compare at p…" at bounding box center [209, 197] width 181 height 14
select select "to"
click at [121, 190] on select "Change the compare at price to the current price (sale) Change the compare at p…" at bounding box center [209, 197] width 181 height 14
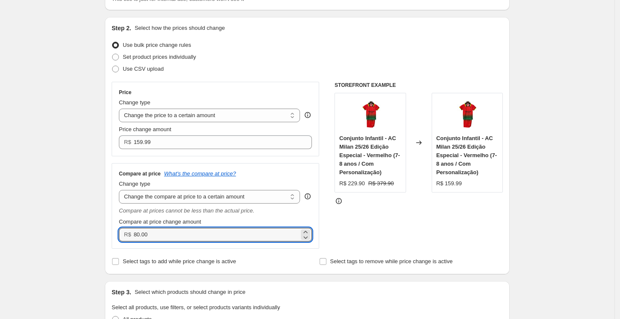
drag, startPoint x: 192, startPoint y: 231, endPoint x: 127, endPoint y: 232, distance: 64.4
click at [127, 232] on div "R$ 80.00" at bounding box center [215, 235] width 193 height 14
type input "329.99"
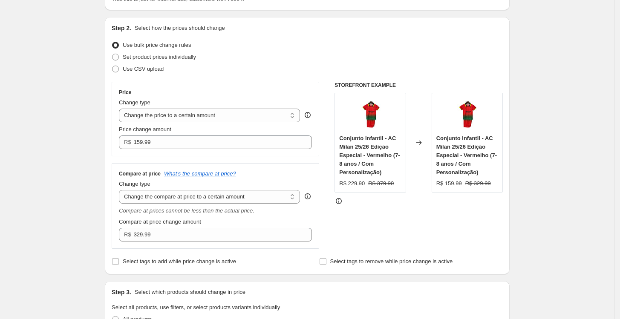
click at [214, 246] on div "Compare at price What's the compare at price? Change type Change the compare at…" at bounding box center [216, 206] width 208 height 86
click at [205, 192] on select "Change the compare at price to the current price (sale) Change the compare at p…" at bounding box center [209, 197] width 181 height 14
click at [256, 168] on div "Compare at price What's the compare at price? Change type Change the compare at…" at bounding box center [216, 206] width 208 height 86
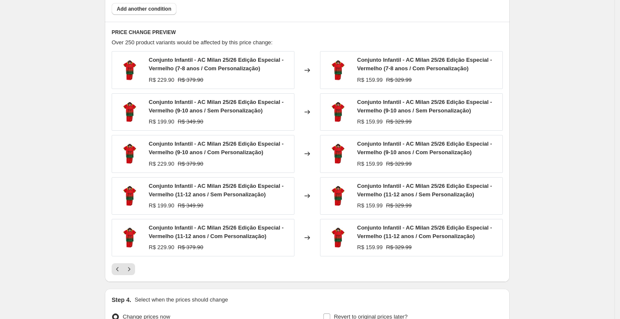
scroll to position [600, 0]
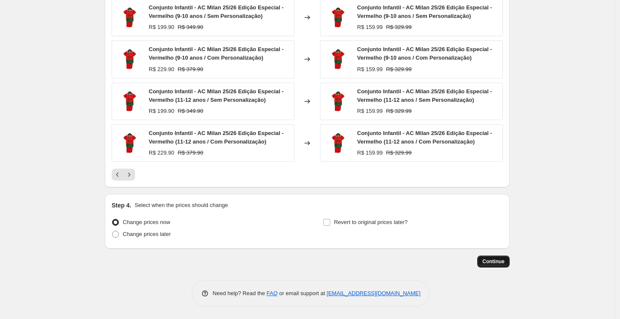
click at [488, 260] on span "Continue" at bounding box center [494, 261] width 22 height 7
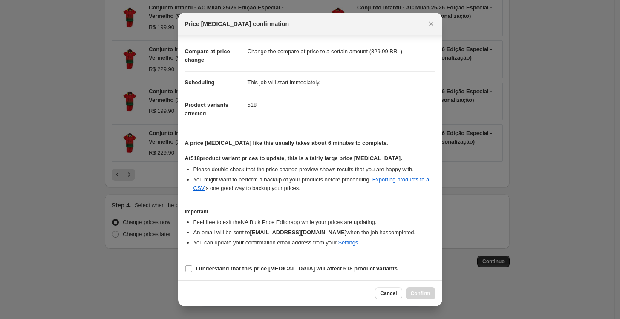
scroll to position [33, 0]
click at [266, 266] on b "I understand that this price [MEDICAL_DATA] will affect 518 product variants" at bounding box center [297, 268] width 202 height 6
click at [192, 266] on input "I understand that this price [MEDICAL_DATA] will affect 518 product variants" at bounding box center [188, 268] width 7 height 7
checkbox input "true"
click at [418, 290] on button "Confirm" at bounding box center [421, 294] width 30 height 12
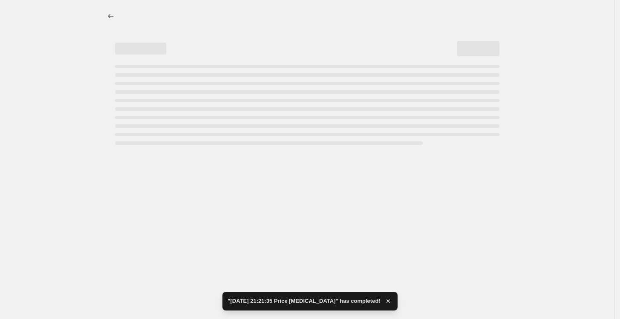
select select "to"
select select "collection"
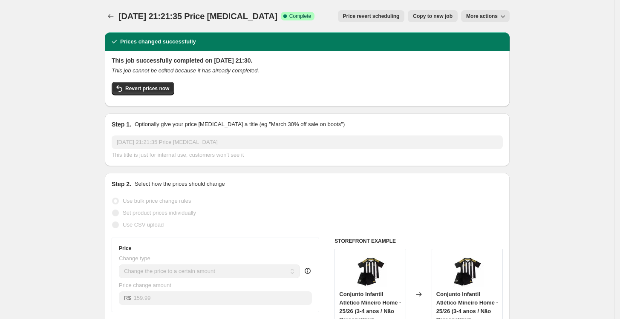
click at [501, 17] on icon "button" at bounding box center [503, 16] width 9 height 9
click at [110, 17] on icon "Price change jobs" at bounding box center [111, 16] width 9 height 9
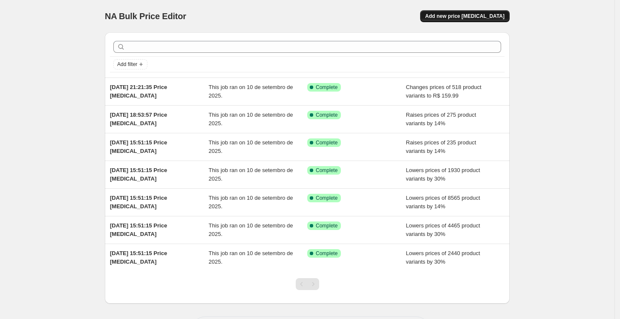
click at [471, 15] on span "Add new price [MEDICAL_DATA]" at bounding box center [465, 16] width 79 height 7
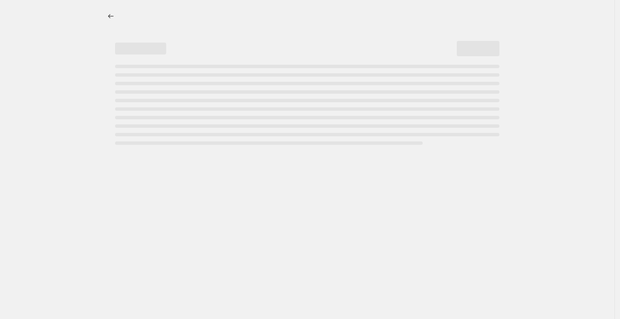
select select "percentage"
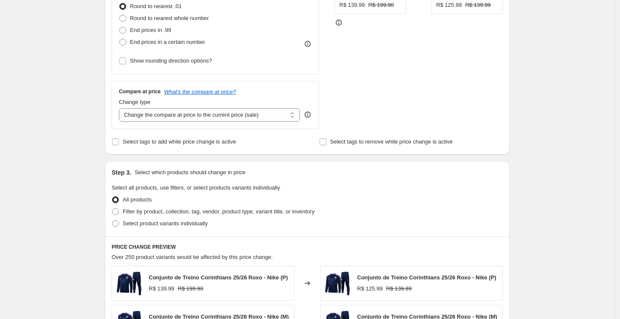
scroll to position [142, 0]
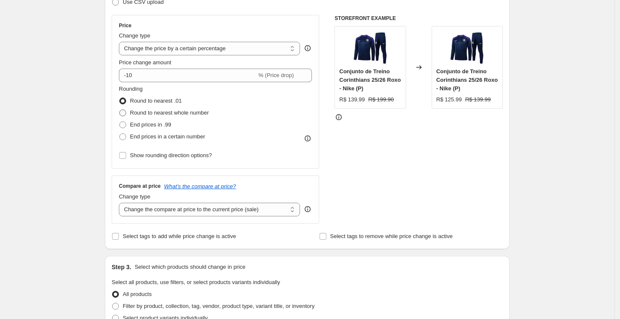
click at [145, 110] on span "Round to nearest whole number" at bounding box center [169, 113] width 79 height 6
click at [120, 110] on input "Round to nearest whole number" at bounding box center [119, 110] width 0 height 0
radio input "true"
click at [155, 124] on span "End prices in .99" at bounding box center [150, 125] width 41 height 6
click at [120, 122] on input "End prices in .99" at bounding box center [119, 122] width 0 height 0
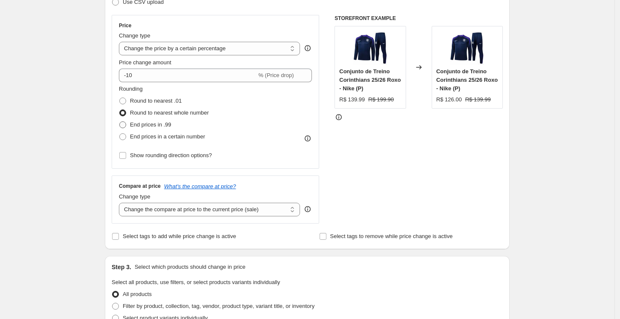
radio input "true"
click at [163, 155] on span "Show rounding direction options?" at bounding box center [171, 155] width 82 height 6
click at [126, 155] on input "Show rounding direction options?" at bounding box center [122, 155] width 7 height 7
checkbox input "true"
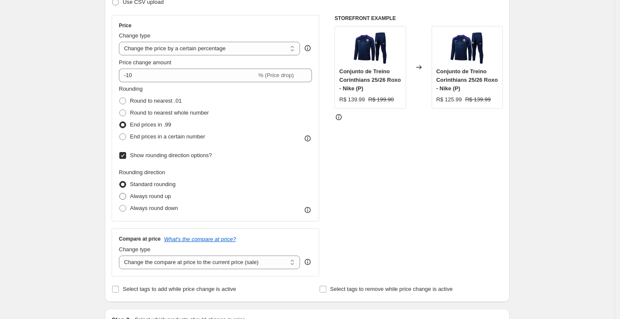
click at [165, 197] on span "Always round up" at bounding box center [150, 196] width 41 height 6
click at [120, 194] on input "Always round up" at bounding box center [119, 193] width 0 height 0
radio input "true"
click at [85, 173] on div "Create new price [MEDICAL_DATA]. This page is ready Create new price [MEDICAL_D…" at bounding box center [307, 313] width 615 height 911
click at [205, 263] on select "Change the compare at price to the current price (sale) Change the compare at p…" at bounding box center [209, 263] width 181 height 14
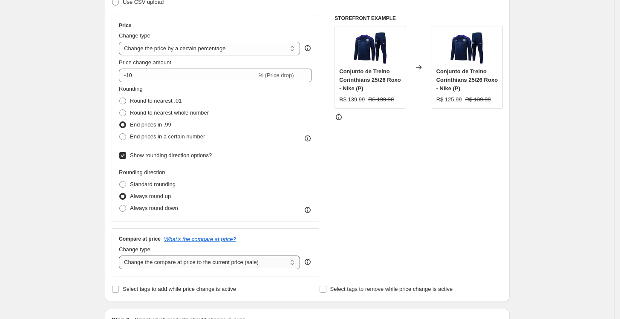
click at [121, 256] on select "Change the compare at price to the current price (sale) Change the compare at p…" at bounding box center [209, 263] width 181 height 14
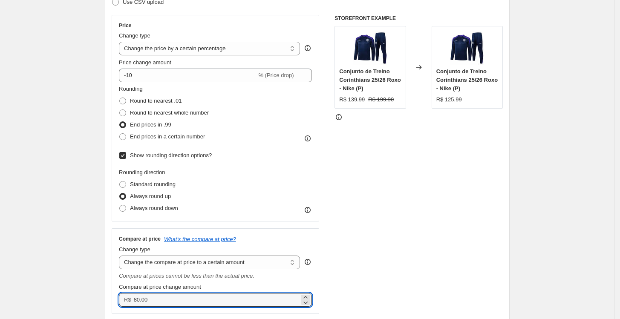
drag, startPoint x: 189, startPoint y: 301, endPoint x: 156, endPoint y: 261, distance: 52.4
click at [138, 292] on div "Compare at price change amount R$ 80.00" at bounding box center [215, 295] width 193 height 24
click at [157, 260] on select "Change the compare at price to the current price (sale) Change the compare at p…" at bounding box center [209, 263] width 181 height 14
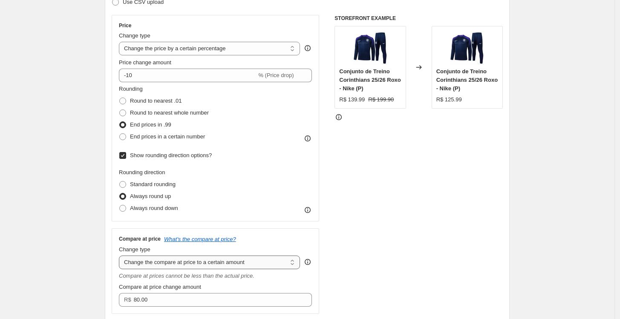
select select "by"
click at [121, 256] on select "Change the compare at price to the current price (sale) Change the compare at p…" at bounding box center [209, 263] width 181 height 14
type input "-10.00"
click at [209, 263] on select "Change the compare at price to the current price (sale) Change the compare at p…" at bounding box center [209, 263] width 181 height 14
select select "percentage"
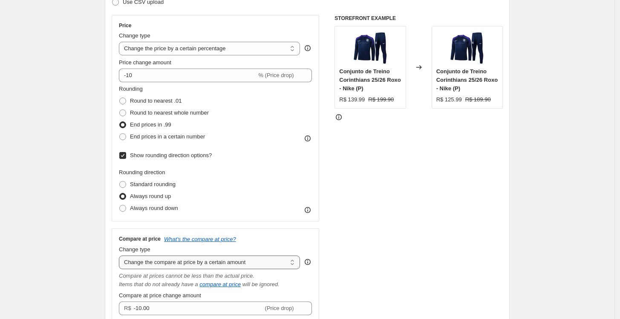
click at [121, 256] on select "Change the compare at price to the current price (sale) Change the compare at p…" at bounding box center [209, 263] width 181 height 14
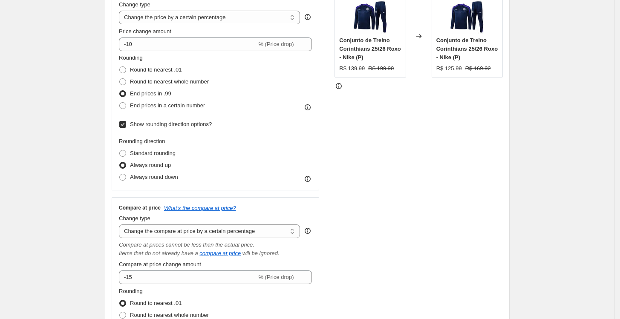
scroll to position [237, 0]
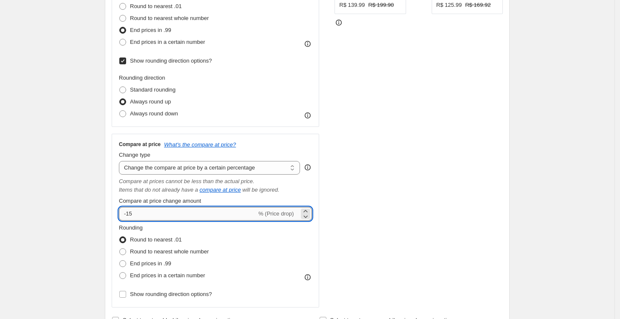
drag, startPoint x: 149, startPoint y: 214, endPoint x: 129, endPoint y: 214, distance: 20.0
click at [129, 214] on input "-15" at bounding box center [188, 214] width 138 height 14
click at [470, 185] on div "STOREFRONT EXAMPLE Conjunto de Treino Corinthians 25/26 Roxo - Nike (P) R$ 139.…" at bounding box center [419, 114] width 168 height 388
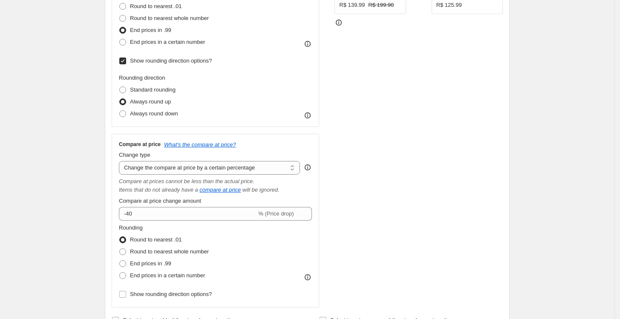
click at [416, 195] on div "STOREFRONT EXAMPLE Conjunto de Treino Corinthians 25/26 Roxo - Nike (P) R$ 139.…" at bounding box center [419, 114] width 168 height 388
click at [240, 233] on div "Rounding Round to nearest .01 Round to nearest whole number End prices in .99 E…" at bounding box center [215, 253] width 193 height 58
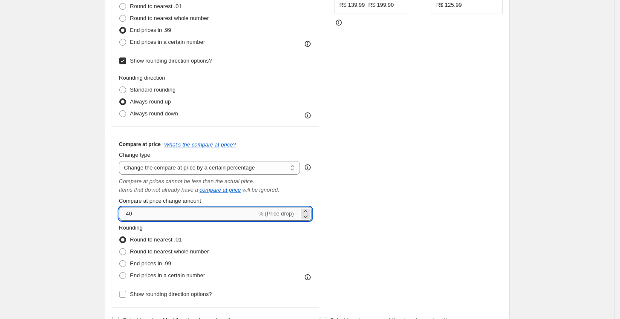
click at [208, 219] on input "-40" at bounding box center [188, 214] width 138 height 14
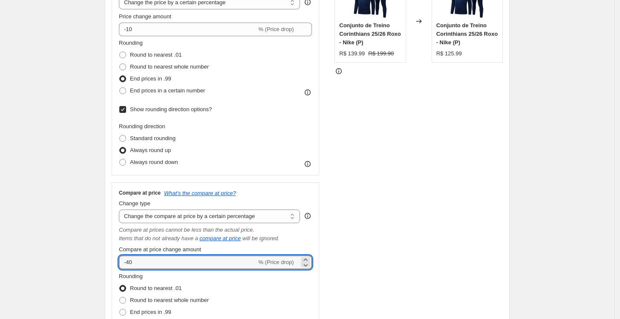
scroll to position [189, 0]
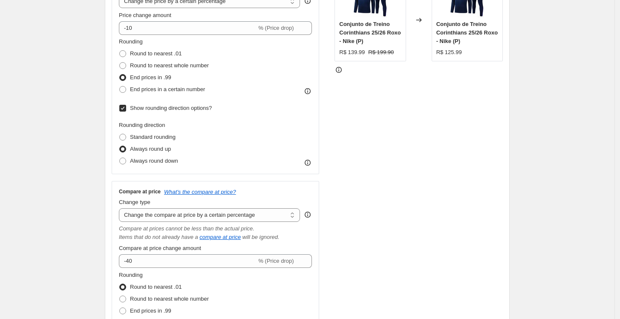
click at [276, 246] on div "Compare at price change amount" at bounding box center [215, 248] width 193 height 9
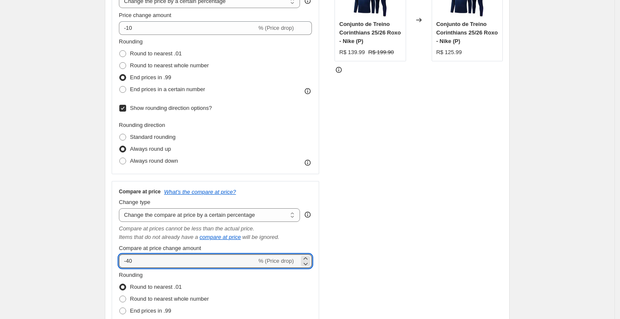
drag, startPoint x: 167, startPoint y: 259, endPoint x: 112, endPoint y: 262, distance: 55.1
click at [112, 262] on div "Step 2. Select how the prices should change Use bulk price change rules Set pro…" at bounding box center [307, 142] width 405 height 478
click at [327, 229] on div "Price Change type Change the price to a certain amount Change the price by a ce…" at bounding box center [307, 162] width 391 height 388
drag, startPoint x: 142, startPoint y: 260, endPoint x: 126, endPoint y: 260, distance: 16.6
click at [126, 260] on input "40" at bounding box center [183, 262] width 128 height 14
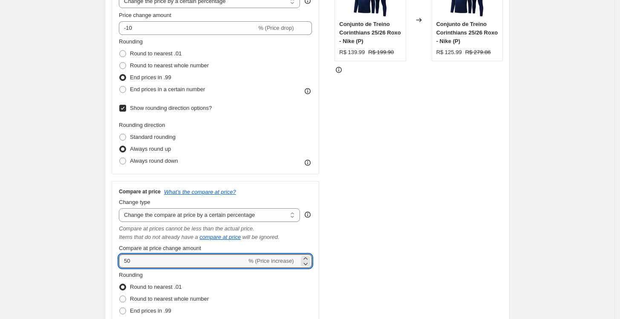
type input "50"
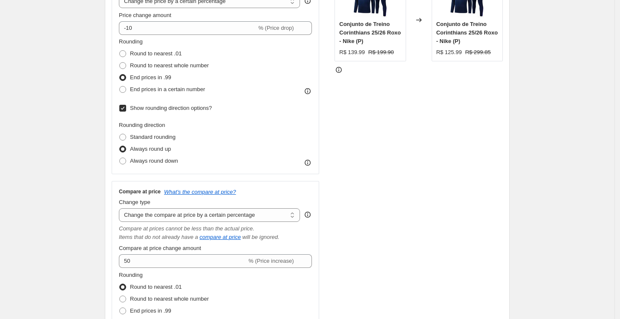
click at [395, 235] on div "STOREFRONT EXAMPLE Conjunto de Treino Corinthians 25/26 Roxo - Nike (P) R$ 139.…" at bounding box center [419, 162] width 168 height 388
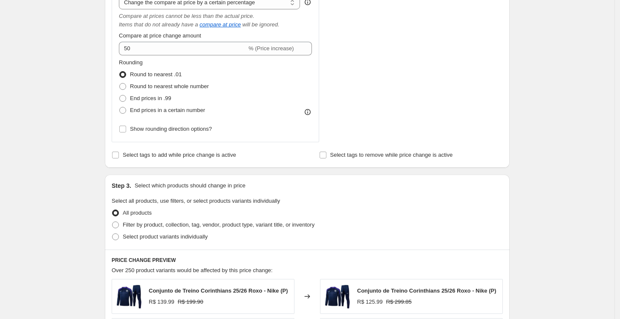
scroll to position [426, 0]
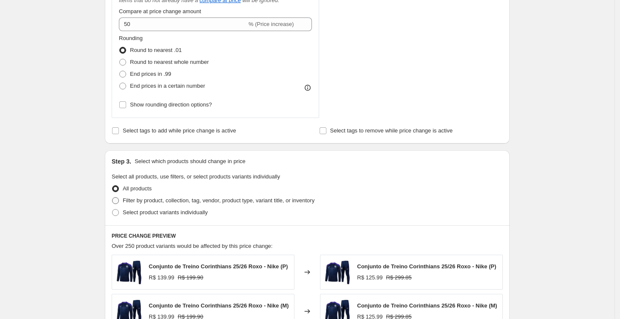
click at [127, 202] on span "Filter by product, collection, tag, vendor, product type, variant title, or inv…" at bounding box center [219, 200] width 192 height 6
click at [113, 198] on input "Filter by product, collection, tag, vendor, product type, variant title, or inv…" at bounding box center [112, 197] width 0 height 0
radio input "true"
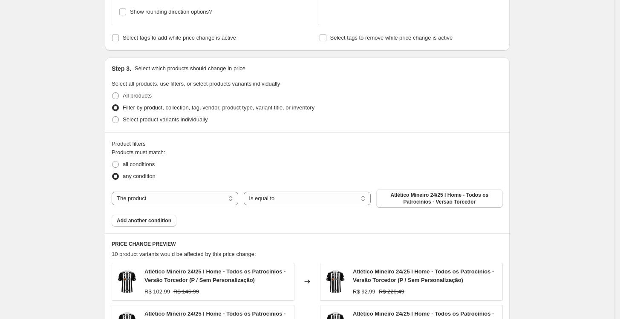
scroll to position [521, 0]
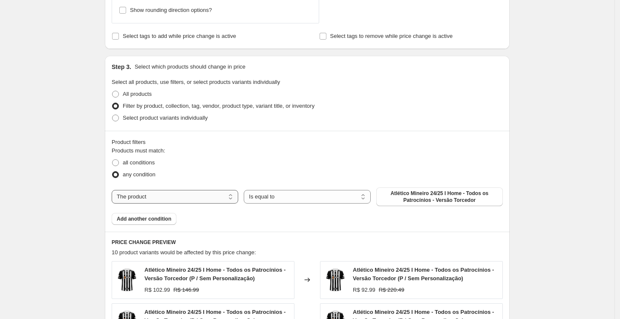
click at [149, 194] on select "The product The product's collection The product's tag The product's vendor The…" at bounding box center [175, 197] width 127 height 14
select select "collection"
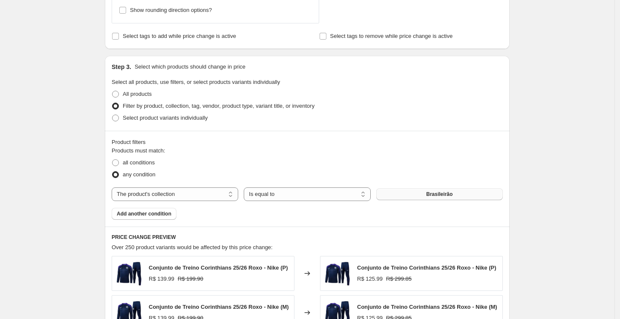
click at [441, 198] on span "Brasileirão" at bounding box center [439, 194] width 26 height 7
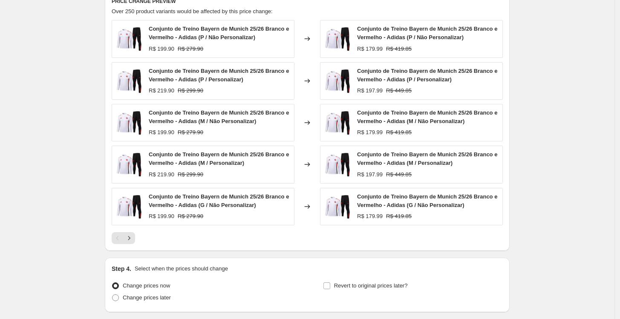
scroll to position [805, 0]
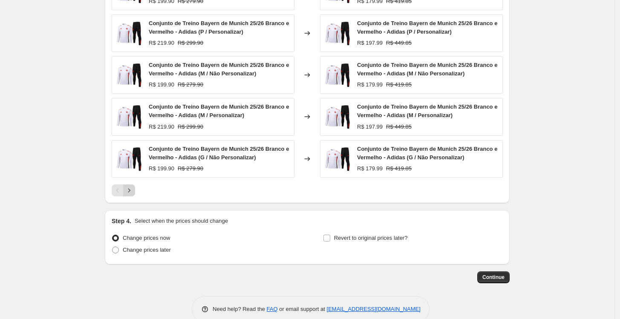
click at [126, 190] on button "Next" at bounding box center [129, 191] width 12 height 12
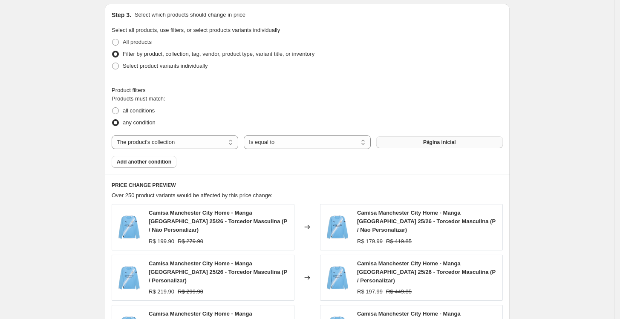
scroll to position [568, 0]
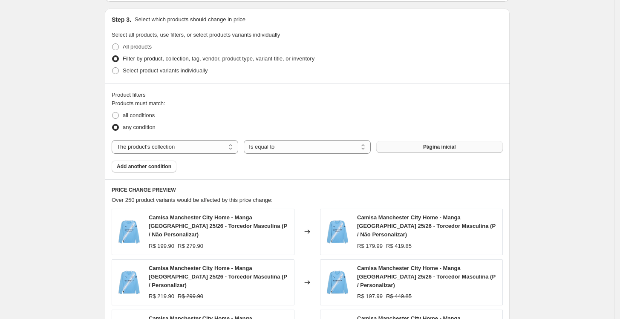
click at [392, 145] on button "Página inicial" at bounding box center [440, 147] width 127 height 12
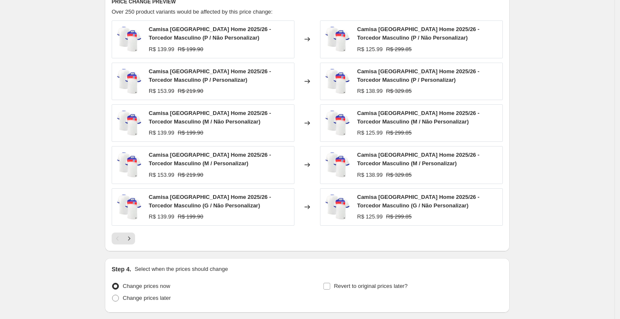
scroll to position [758, 0]
click at [133, 239] on icon "Next" at bounding box center [129, 238] width 9 height 9
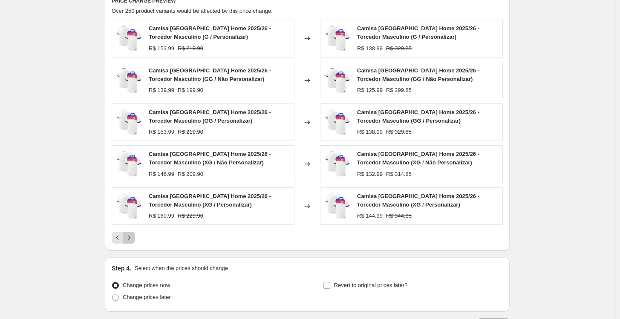
click at [133, 239] on icon "Next" at bounding box center [129, 238] width 9 height 9
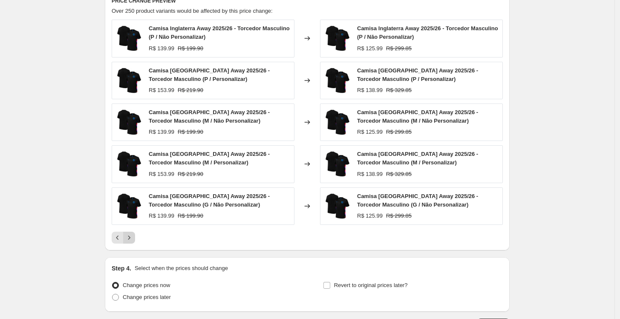
click at [133, 239] on icon "Next" at bounding box center [129, 238] width 9 height 9
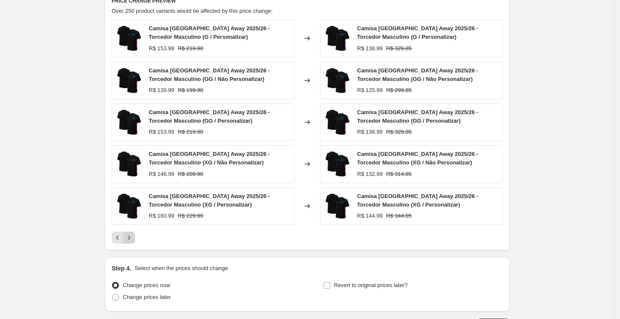
click at [133, 239] on icon "Next" at bounding box center [129, 238] width 9 height 9
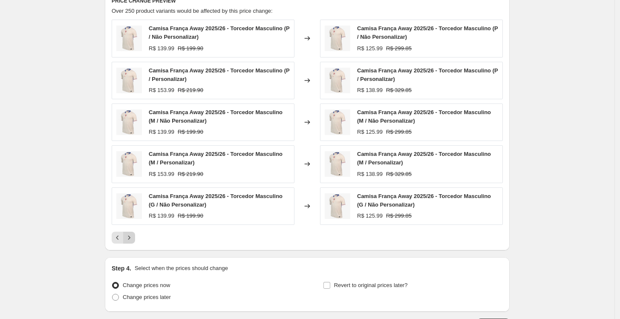
click at [133, 239] on icon "Next" at bounding box center [129, 238] width 9 height 9
click at [132, 237] on icon "Next" at bounding box center [129, 238] width 9 height 9
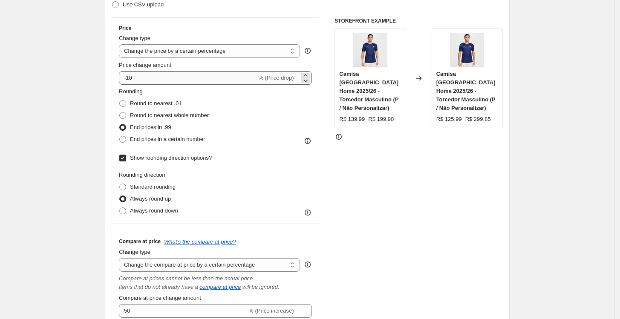
scroll to position [95, 0]
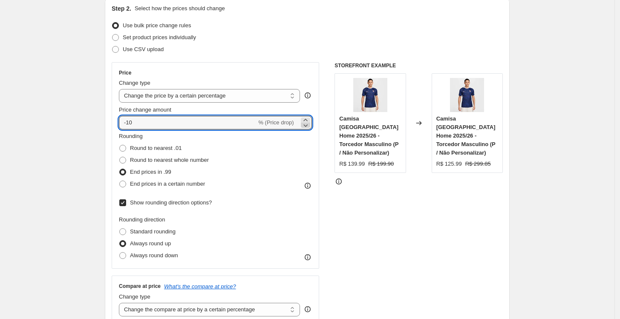
click at [307, 124] on icon at bounding box center [305, 125] width 9 height 9
click at [308, 120] on icon at bounding box center [305, 120] width 9 height 9
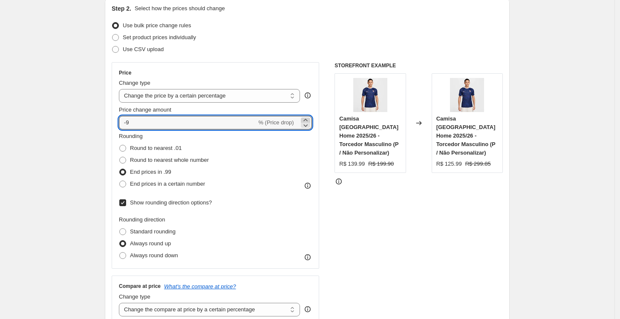
click at [308, 120] on icon at bounding box center [305, 120] width 9 height 9
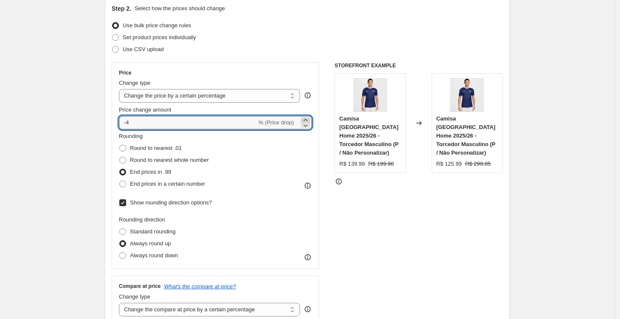
click at [308, 120] on icon at bounding box center [305, 120] width 9 height 9
type input "0"
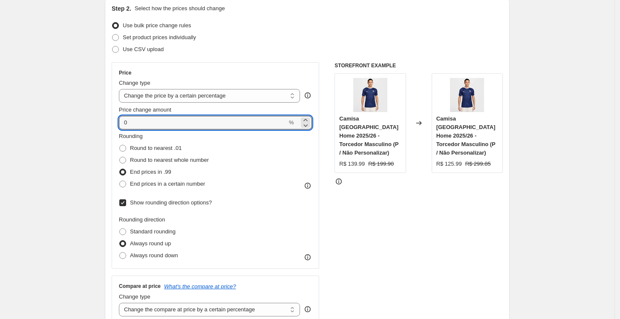
click at [356, 199] on div "STOREFRONT EXAMPLE [PERSON_NAME] Home 2025/26 - Torcedor Masculino (P / Não Per…" at bounding box center [419, 256] width 168 height 388
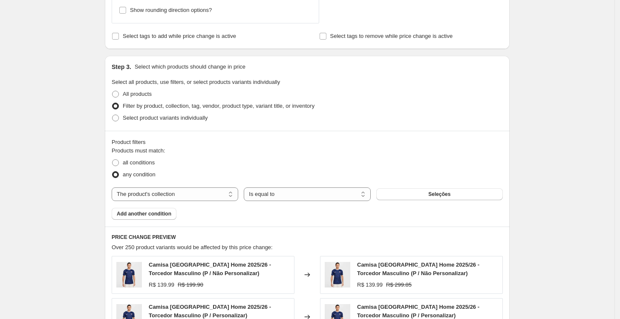
scroll to position [710, 0]
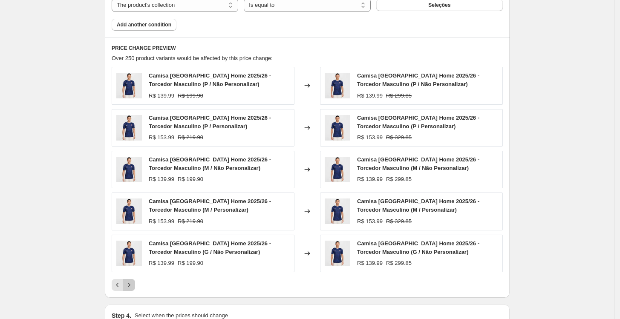
click at [134, 280] on button "Next" at bounding box center [129, 285] width 12 height 12
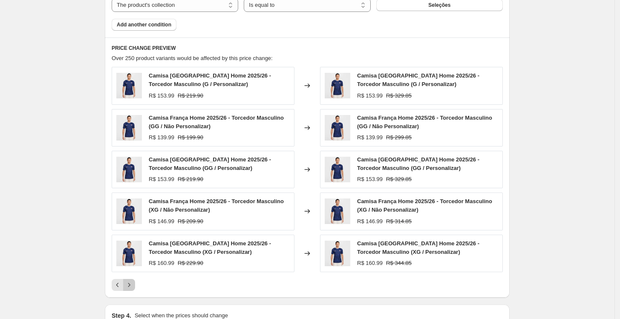
click at [134, 280] on button "Next" at bounding box center [129, 285] width 12 height 12
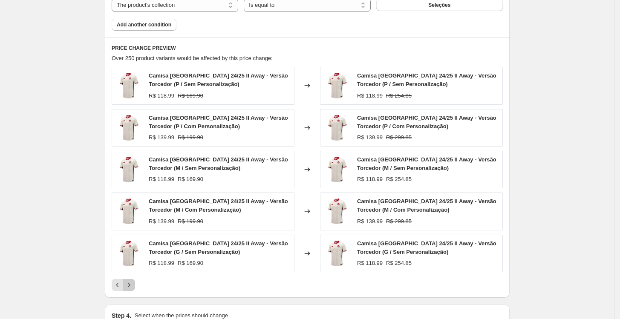
click at [134, 280] on button "Next" at bounding box center [129, 285] width 12 height 12
click at [119, 283] on icon "Previous" at bounding box center [117, 285] width 9 height 9
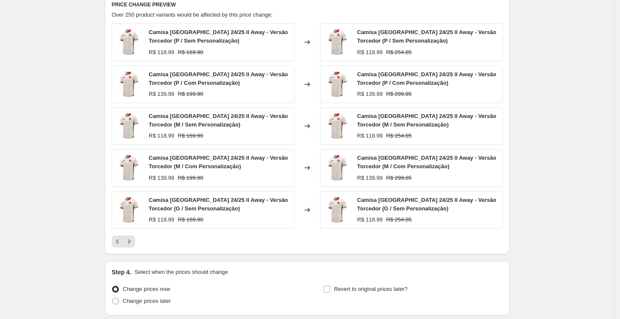
scroll to position [805, 0]
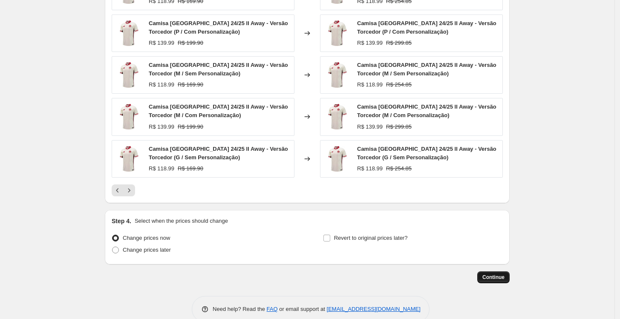
click at [483, 274] on button "Continue" at bounding box center [494, 278] width 32 height 12
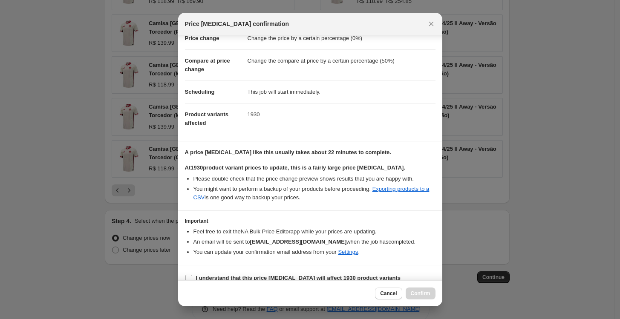
scroll to position [33, 0]
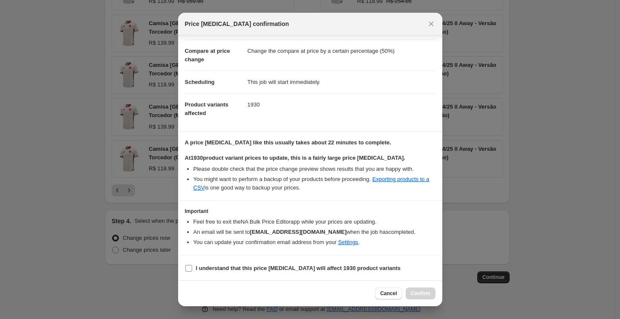
click at [232, 265] on b "I understand that this price [MEDICAL_DATA] will affect 1930 product variants" at bounding box center [298, 268] width 205 height 6
click at [192, 265] on input "I understand that this price [MEDICAL_DATA] will affect 1930 product variants" at bounding box center [188, 268] width 7 height 7
checkbox input "true"
click at [421, 293] on span "Confirm" at bounding box center [421, 293] width 20 height 7
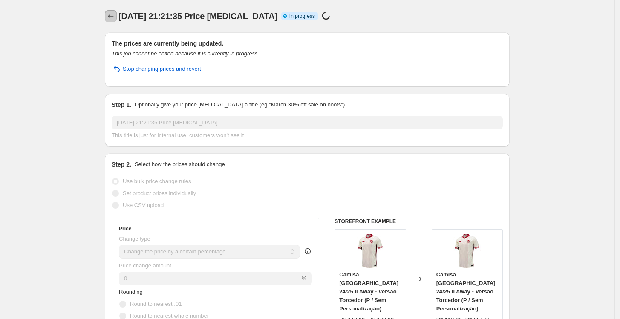
click at [108, 14] on button "Price change jobs" at bounding box center [111, 16] width 12 height 12
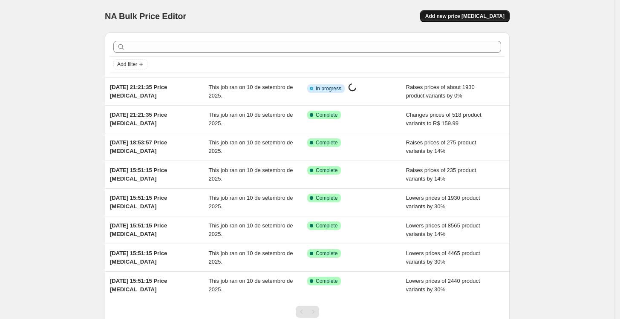
click at [486, 19] on span "Add new price [MEDICAL_DATA]" at bounding box center [465, 16] width 79 height 7
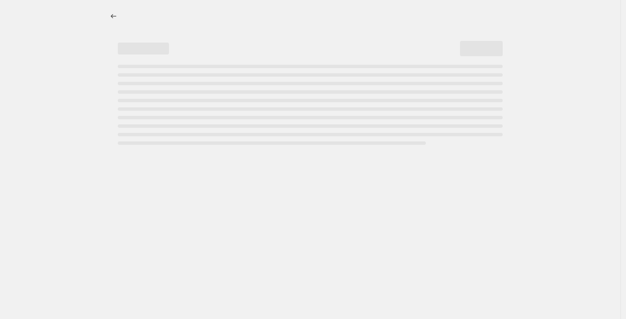
select select "percentage"
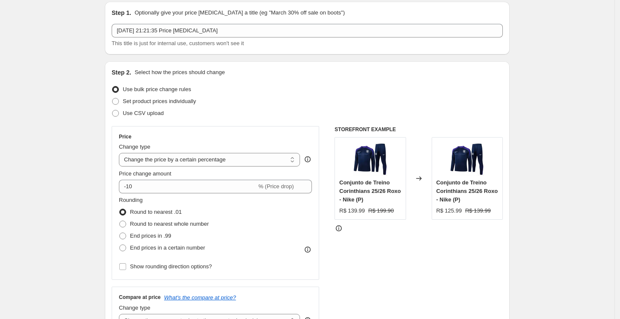
scroll to position [47, 0]
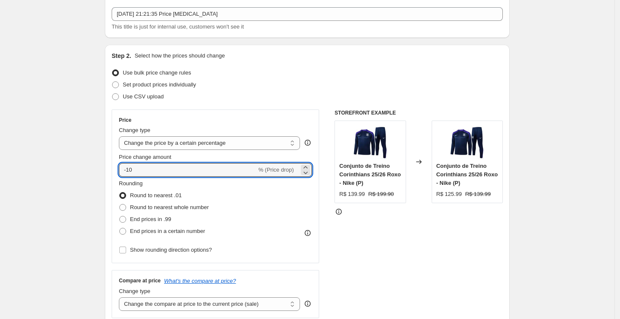
drag, startPoint x: 209, startPoint y: 170, endPoint x: 119, endPoint y: 169, distance: 89.1
click at [119, 169] on div "Price Change type Change the price to a certain amount Change the price by a ce…" at bounding box center [216, 187] width 208 height 154
type input "14"
click at [407, 287] on div "STOREFRONT EXAMPLE Conjunto de Treino Corinthians 25/26 Roxo - Nike (P) R$ 139.…" at bounding box center [419, 214] width 168 height 209
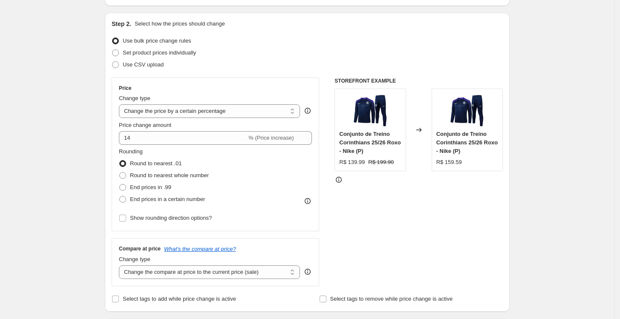
scroll to position [95, 0]
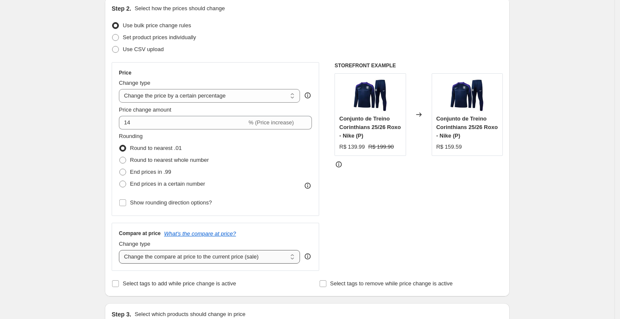
click at [217, 261] on select "Change the compare at price to the current price (sale) Change the compare at p…" at bounding box center [209, 257] width 181 height 14
select select "percentage"
click at [121, 250] on select "Change the compare at price to the current price (sale) Change the compare at p…" at bounding box center [209, 257] width 181 height 14
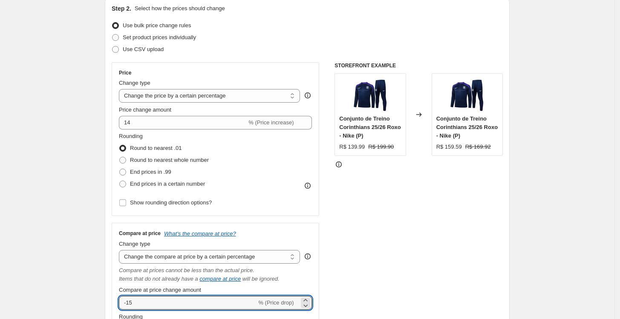
drag, startPoint x: 162, startPoint y: 304, endPoint x: 80, endPoint y: 298, distance: 83.0
type input "50"
click at [425, 285] on div "STOREFRONT EXAMPLE Conjunto de Treino Corinthians 25/26 Roxo - Nike (P) R$ 139.…" at bounding box center [419, 229] width 168 height 335
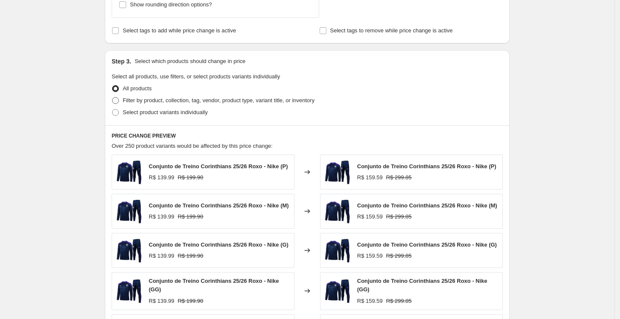
scroll to position [426, 0]
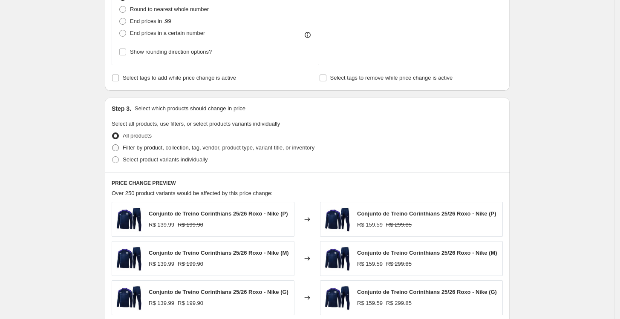
click at [169, 151] on span "Filter by product, collection, tag, vendor, product type, variant title, or inv…" at bounding box center [219, 148] width 192 height 6
click at [113, 145] on input "Filter by product, collection, tag, vendor, product type, variant title, or inv…" at bounding box center [112, 145] width 0 height 0
radio input "true"
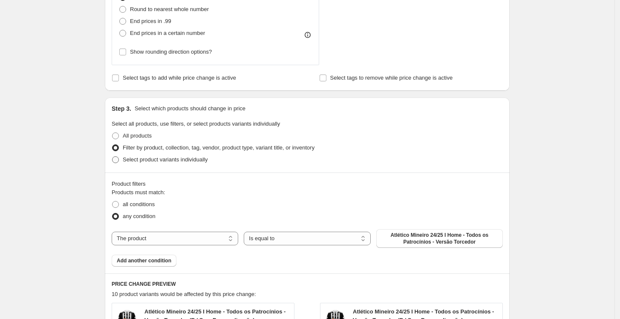
click at [172, 163] on span "Select product variants individually" at bounding box center [165, 159] width 85 height 6
click at [113, 157] on input "Select product variants individually" at bounding box center [112, 156] width 0 height 0
radio input "true"
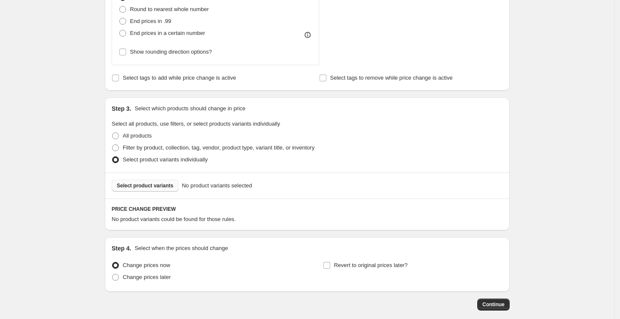
click at [170, 189] on span "Select product variants" at bounding box center [145, 186] width 57 height 7
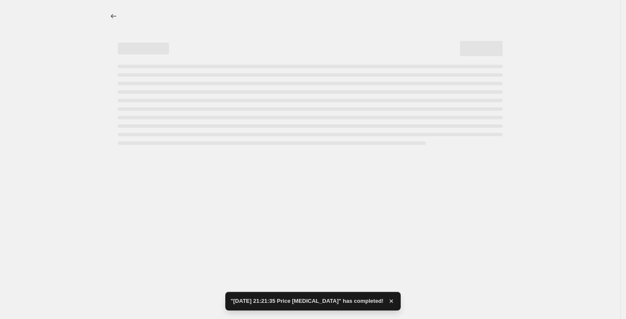
select select "percentage"
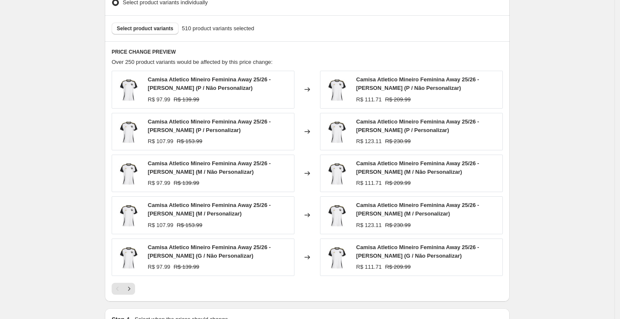
scroll to position [698, 0]
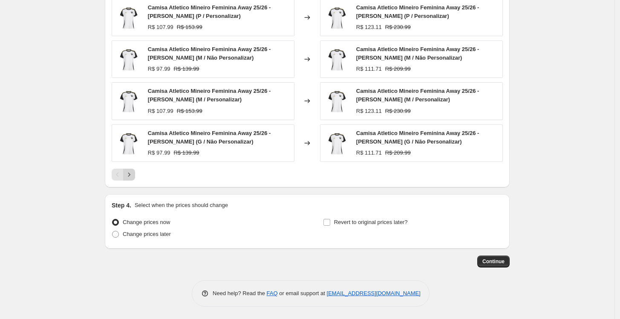
click at [133, 175] on icon "Next" at bounding box center [129, 175] width 9 height 9
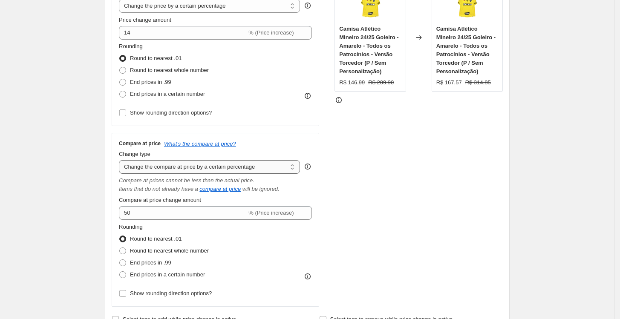
scroll to position [177, 0]
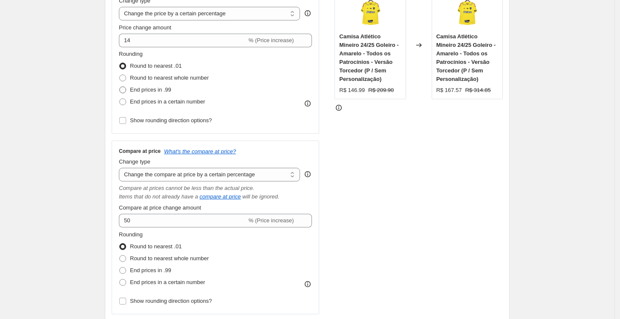
click at [138, 91] on span "End prices in .99" at bounding box center [150, 90] width 41 height 6
click at [120, 87] on input "End prices in .99" at bounding box center [119, 87] width 0 height 0
radio input "true"
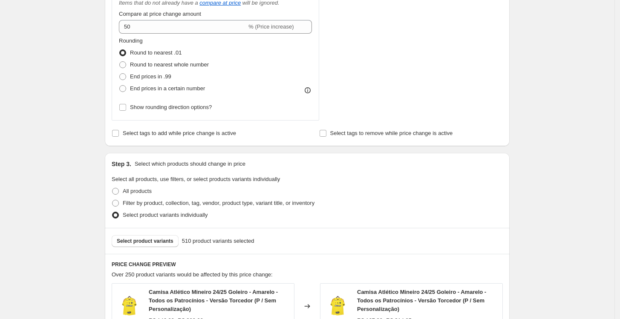
scroll to position [366, 0]
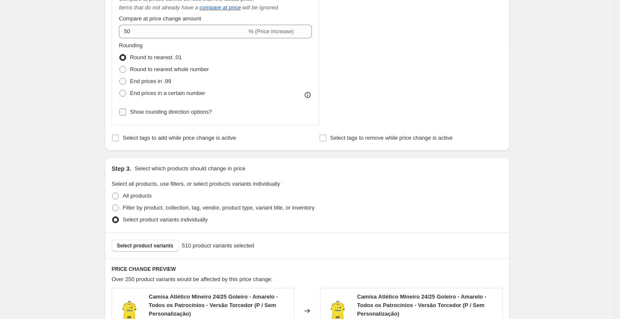
click at [178, 117] on label "Show rounding direction options?" at bounding box center [165, 112] width 93 height 12
click at [126, 116] on input "Show rounding direction options?" at bounding box center [122, 112] width 7 height 7
checkbox input "true"
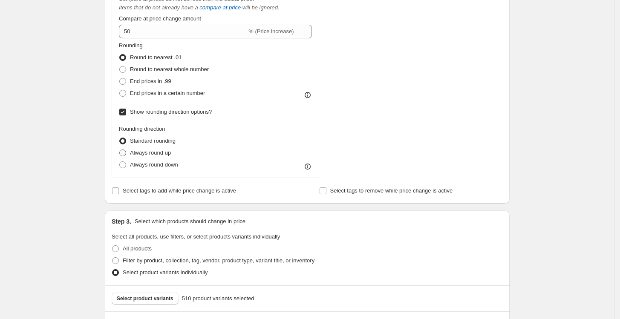
click at [171, 156] on span "Always round up" at bounding box center [150, 153] width 41 height 6
click at [120, 150] on input "Always round up" at bounding box center [119, 150] width 0 height 0
radio input "true"
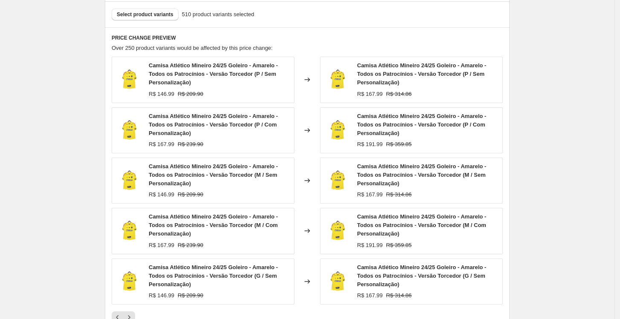
scroll to position [793, 0]
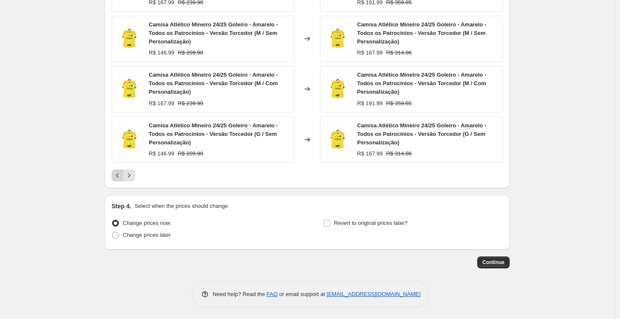
click at [122, 175] on icon "Previous" at bounding box center [117, 175] width 9 height 9
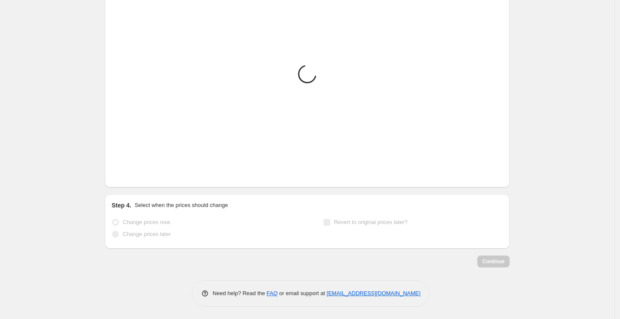
scroll to position [751, 0]
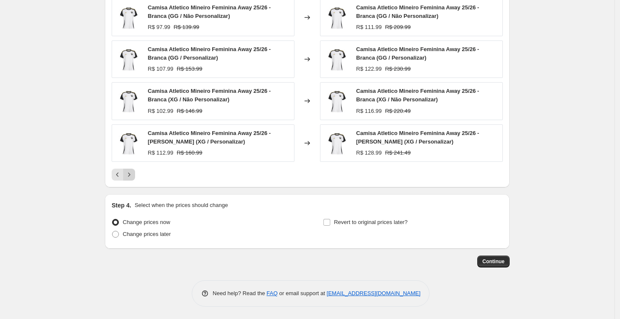
click at [127, 175] on icon "Next" at bounding box center [129, 175] width 9 height 9
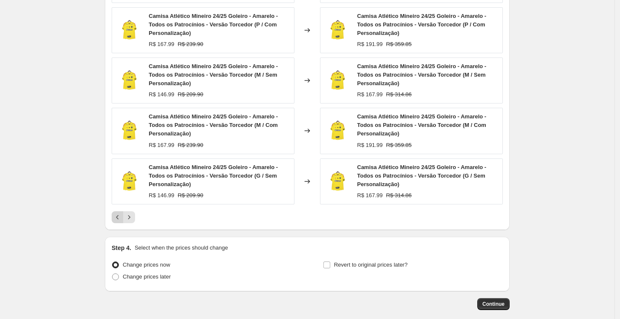
click at [119, 212] on div "Camisa Atlético Mineiro 24/25 Goleiro - Amarelo - Todos os Patrocínios - Versão…" at bounding box center [307, 90] width 391 height 267
click at [119, 217] on icon "Previous" at bounding box center [117, 217] width 3 height 4
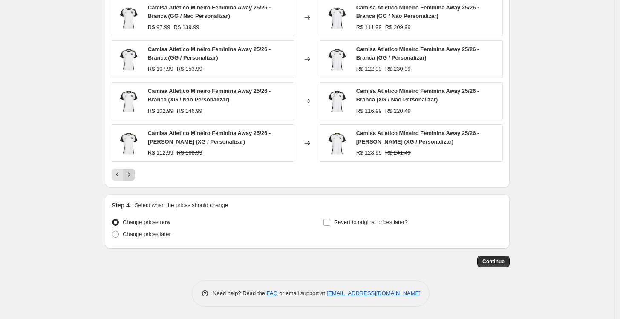
click at [135, 175] on button "Next" at bounding box center [129, 175] width 12 height 12
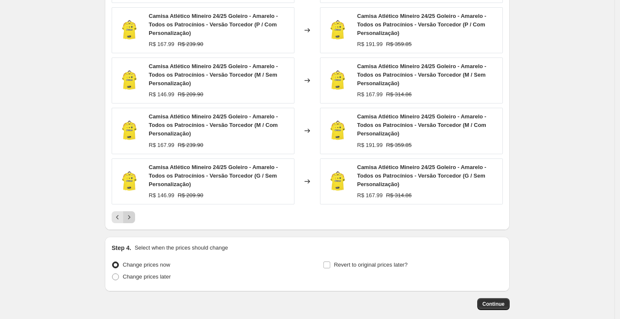
click at [133, 218] on icon "Next" at bounding box center [129, 217] width 9 height 9
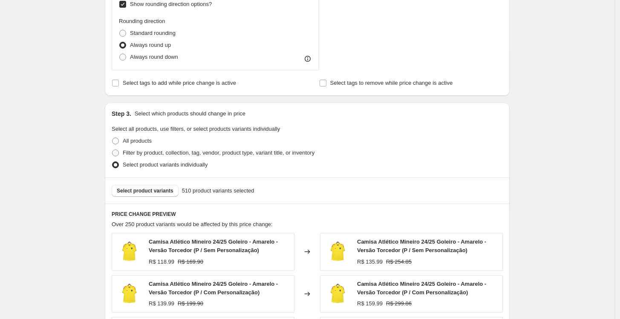
scroll to position [467, 0]
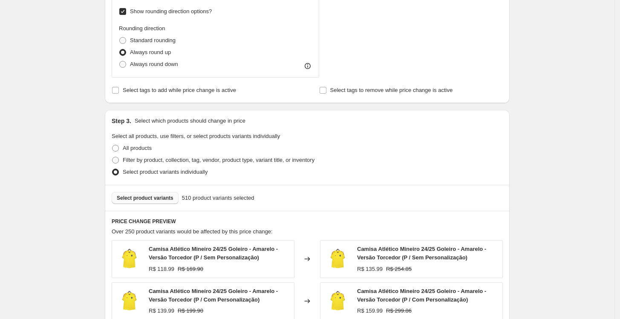
click at [157, 200] on span "Select product variants" at bounding box center [145, 198] width 57 height 7
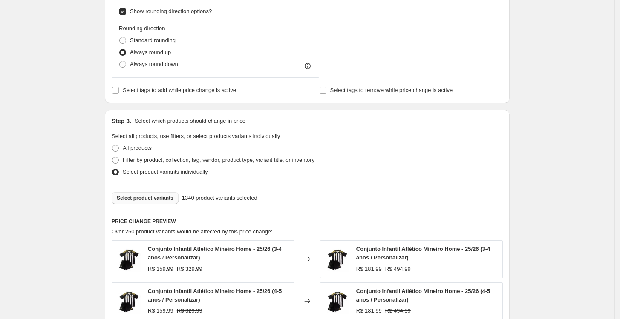
click at [163, 198] on span "Select product variants" at bounding box center [145, 198] width 57 height 7
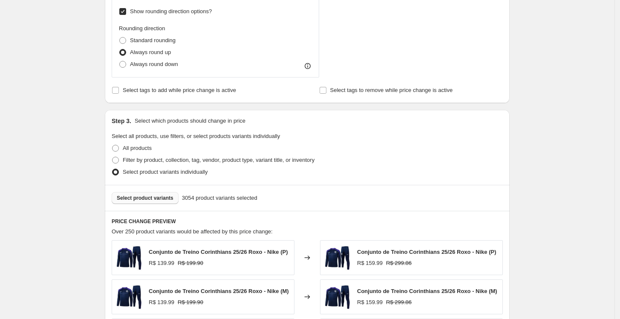
click at [159, 197] on span "Select product variants" at bounding box center [145, 198] width 57 height 7
click at [150, 199] on span "Select product variants" at bounding box center [145, 198] width 57 height 7
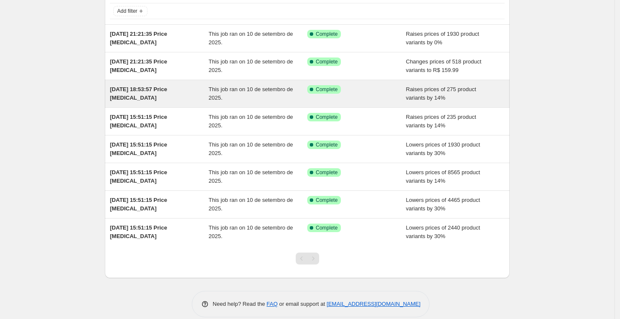
scroll to position [64, 0]
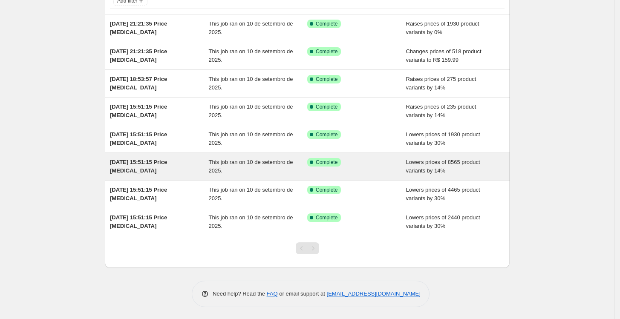
click at [348, 171] on div "Success Complete Complete" at bounding box center [356, 166] width 99 height 17
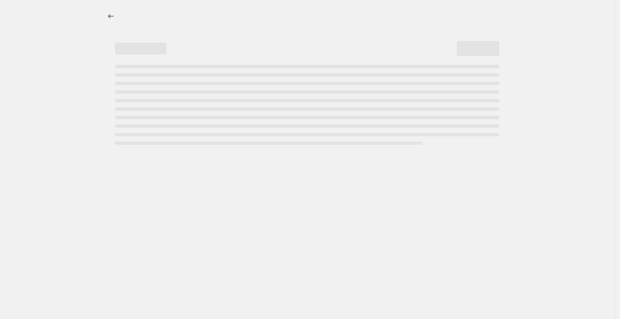
select select "percentage"
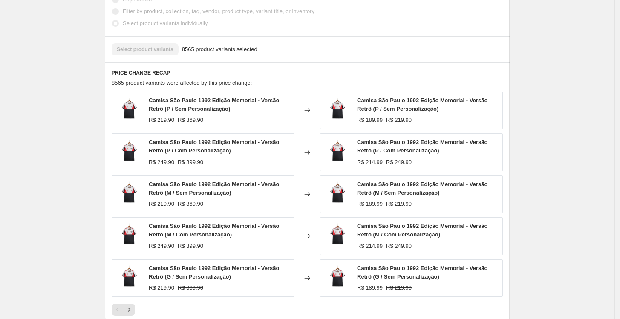
scroll to position [568, 0]
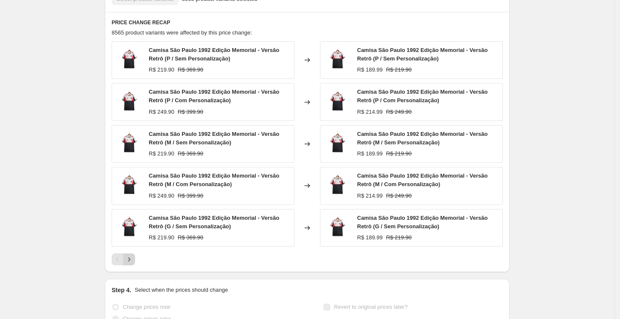
click at [133, 258] on icon "Next" at bounding box center [129, 259] width 9 height 9
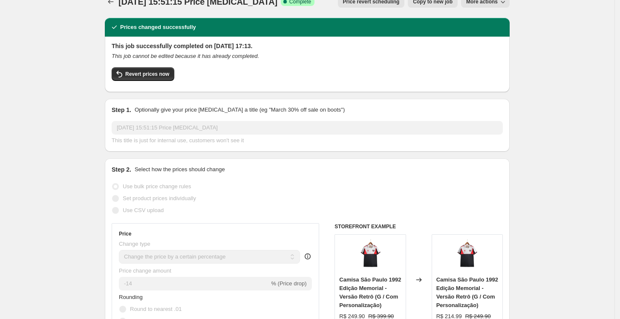
scroll to position [0, 0]
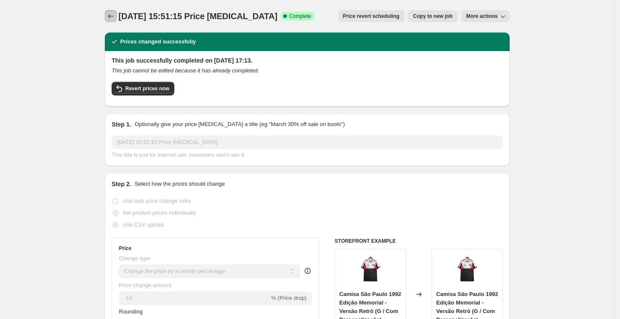
click at [117, 12] on button "Price change jobs" at bounding box center [111, 16] width 12 height 12
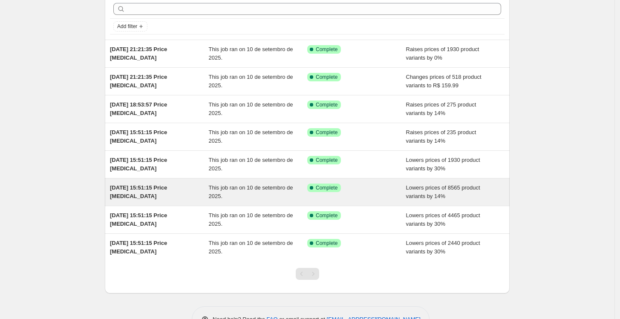
scroll to position [64, 0]
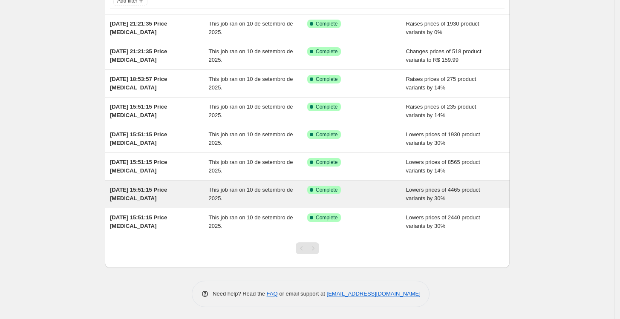
click at [245, 197] on div "This job ran on 10 de setembro de 2025." at bounding box center [258, 194] width 99 height 17
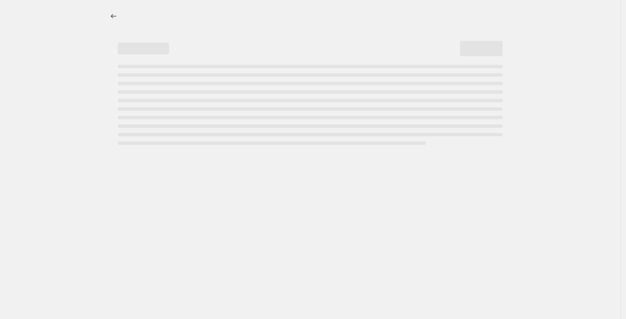
select select "percentage"
select select "collection"
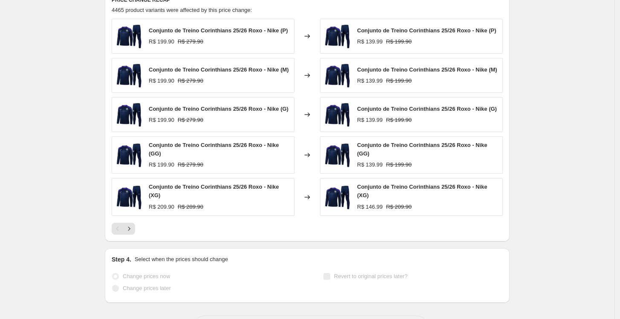
scroll to position [663, 0]
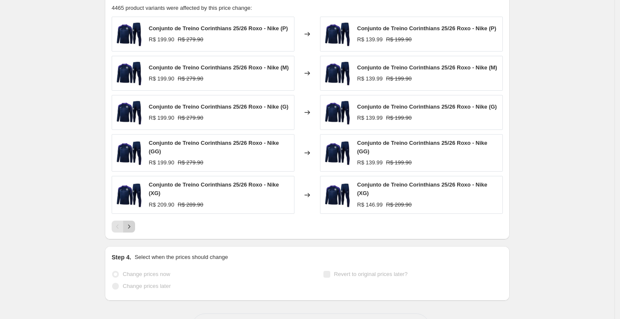
click at [133, 226] on icon "Next" at bounding box center [129, 227] width 9 height 9
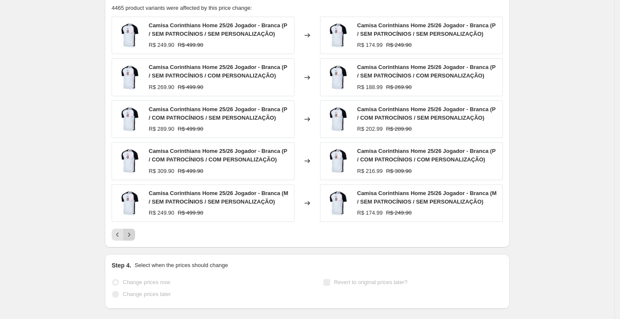
click at [136, 226] on div "Camisa Corinthians Home 25/26 Jogador - Branca (P / SEM PATROCÍNIOS / SEM PERSO…" at bounding box center [307, 129] width 391 height 224
click at [133, 238] on icon "Next" at bounding box center [129, 235] width 9 height 9
click at [129, 234] on icon "Next" at bounding box center [129, 235] width 9 height 9
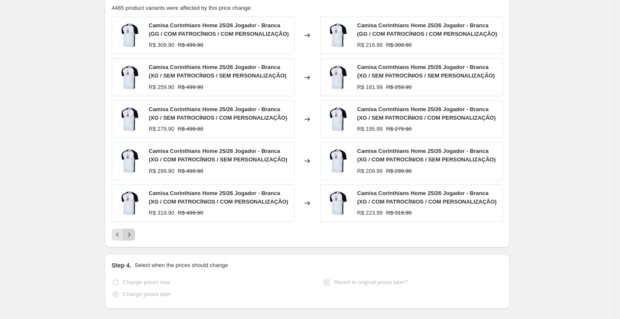
click at [129, 234] on icon "Next" at bounding box center [129, 235] width 9 height 9
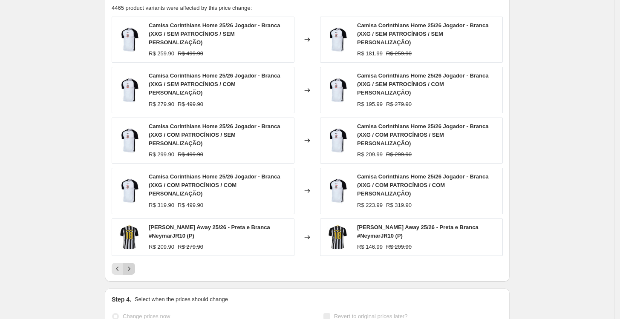
click at [129, 265] on icon "Next" at bounding box center [129, 269] width 9 height 9
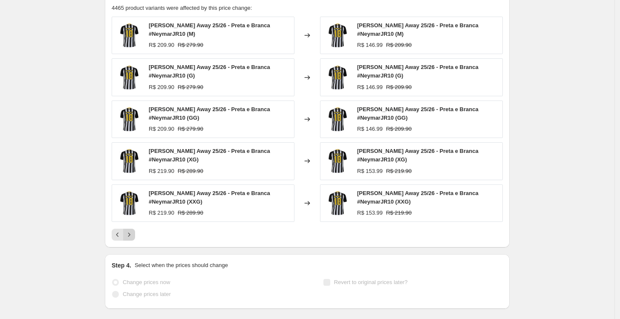
click at [129, 234] on icon "Next" at bounding box center [129, 235] width 9 height 9
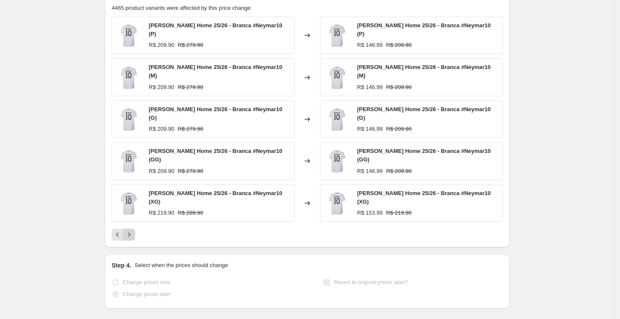
click at [133, 231] on icon "Next" at bounding box center [129, 235] width 9 height 9
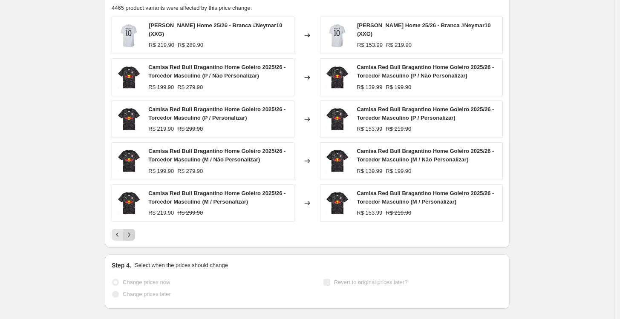
click at [133, 224] on div "Camisa Santos Home 25/26 - Branca #Neymar10 (XXG) R$ 219.90 R$ 289.90 Changed t…" at bounding box center [307, 129] width 391 height 224
click at [133, 228] on div "Camisa Santos Home 25/26 - Branca #Neymar10 (XXG) R$ 219.90 R$ 289.90 Changed t…" at bounding box center [307, 129] width 391 height 224
click at [133, 233] on icon "Next" at bounding box center [129, 235] width 9 height 9
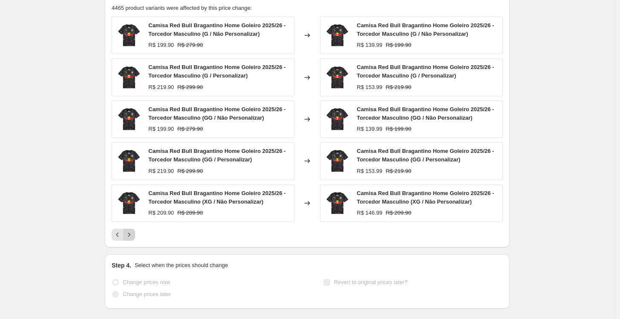
click at [133, 233] on icon "Next" at bounding box center [129, 235] width 9 height 9
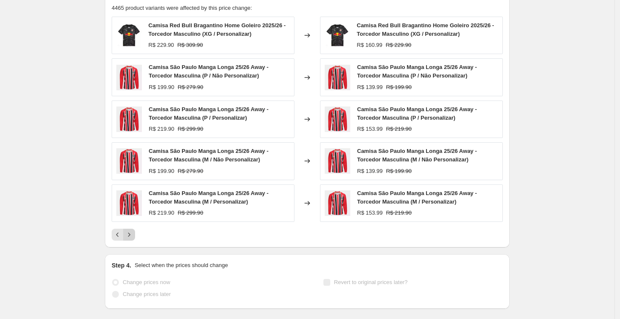
click at [133, 233] on icon "Next" at bounding box center [129, 235] width 9 height 9
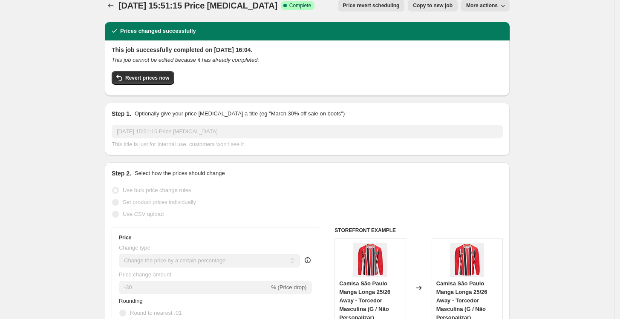
scroll to position [0, 0]
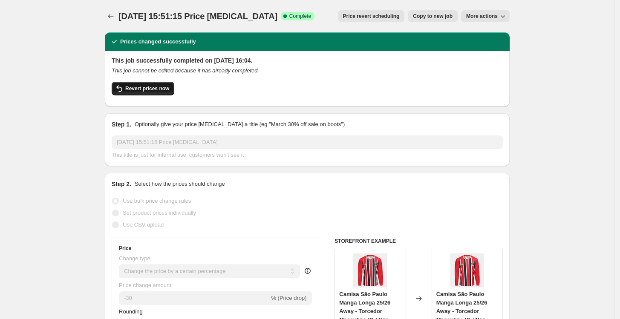
click at [160, 82] on button "Revert prices now" at bounding box center [143, 89] width 63 height 14
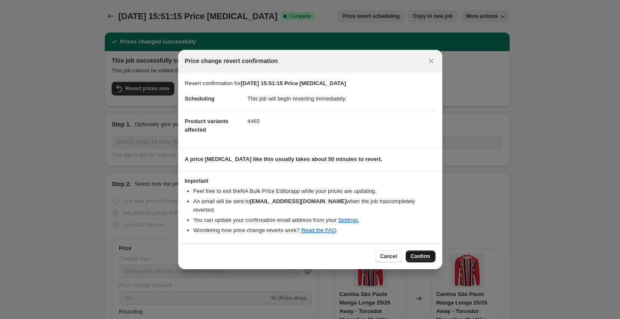
click at [414, 253] on span "Confirm" at bounding box center [421, 256] width 20 height 7
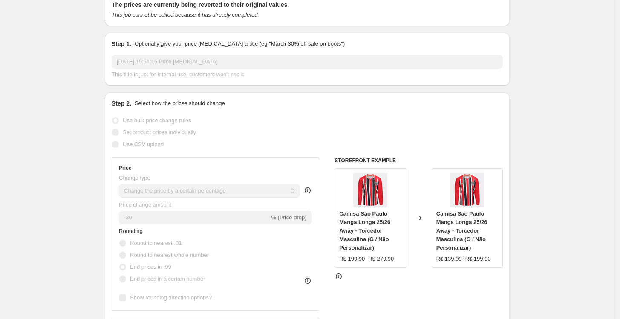
scroll to position [47, 0]
